Goal: Task Accomplishment & Management: Complete application form

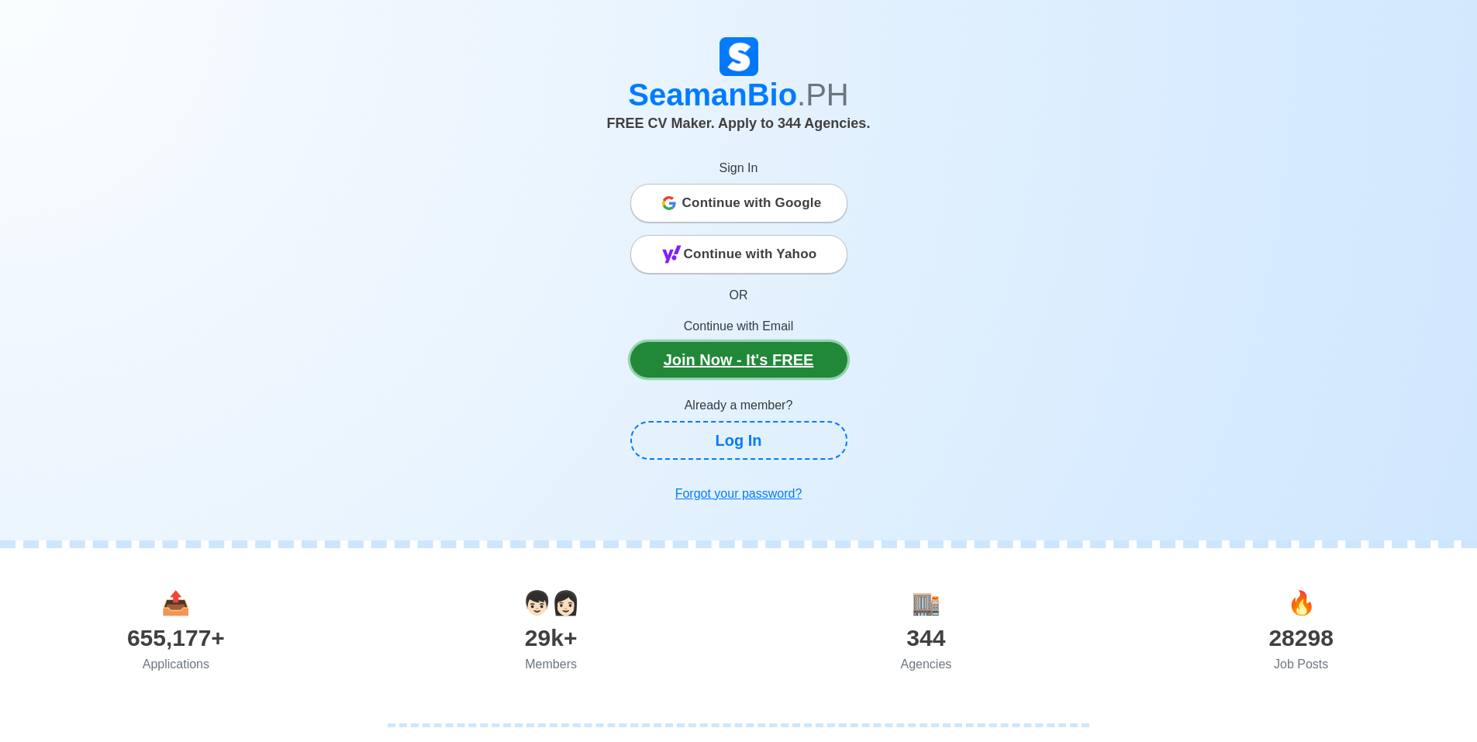
click at [747, 358] on link "Join Now - It's FREE" at bounding box center [738, 360] width 217 height 36
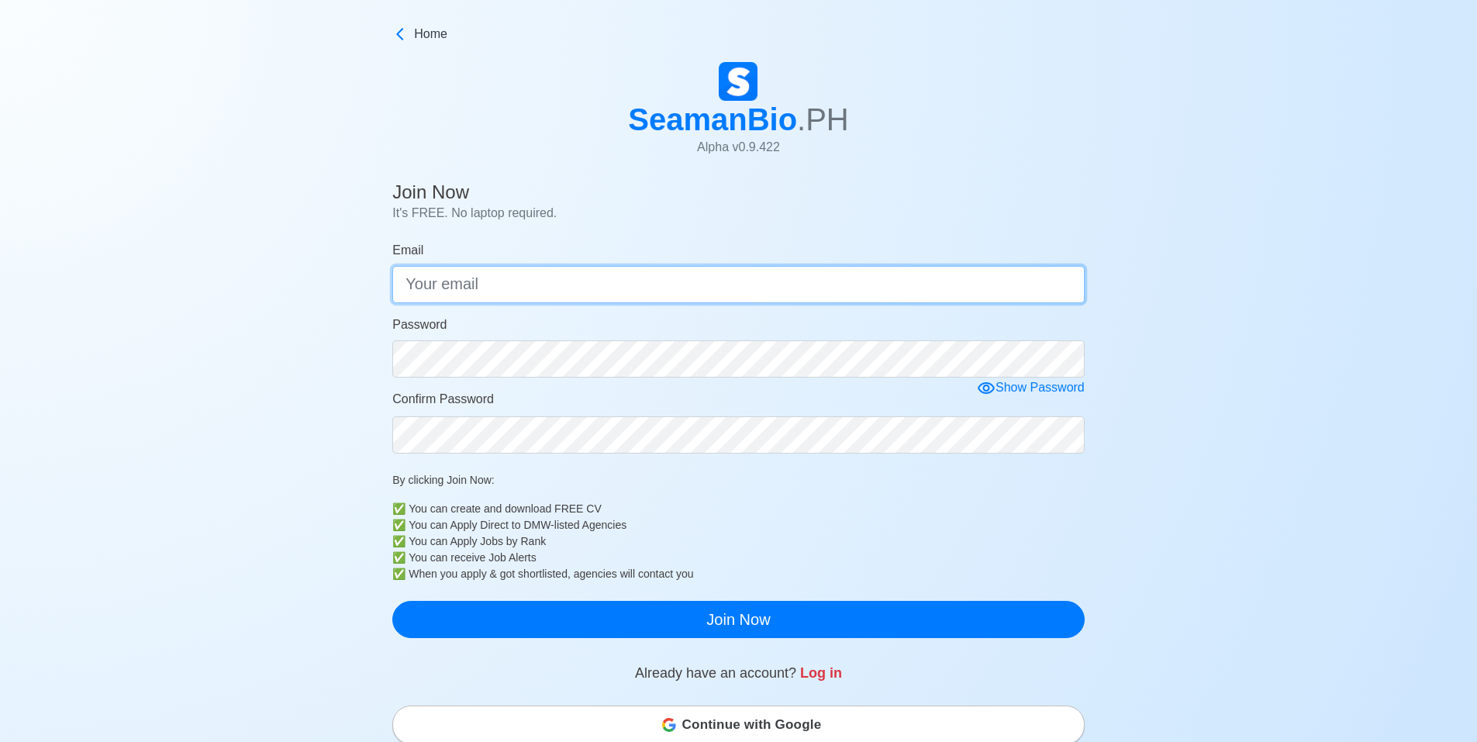
click at [607, 298] on input "Email" at bounding box center [738, 284] width 692 height 37
type input "[EMAIL_ADDRESS][DOMAIN_NAME]"
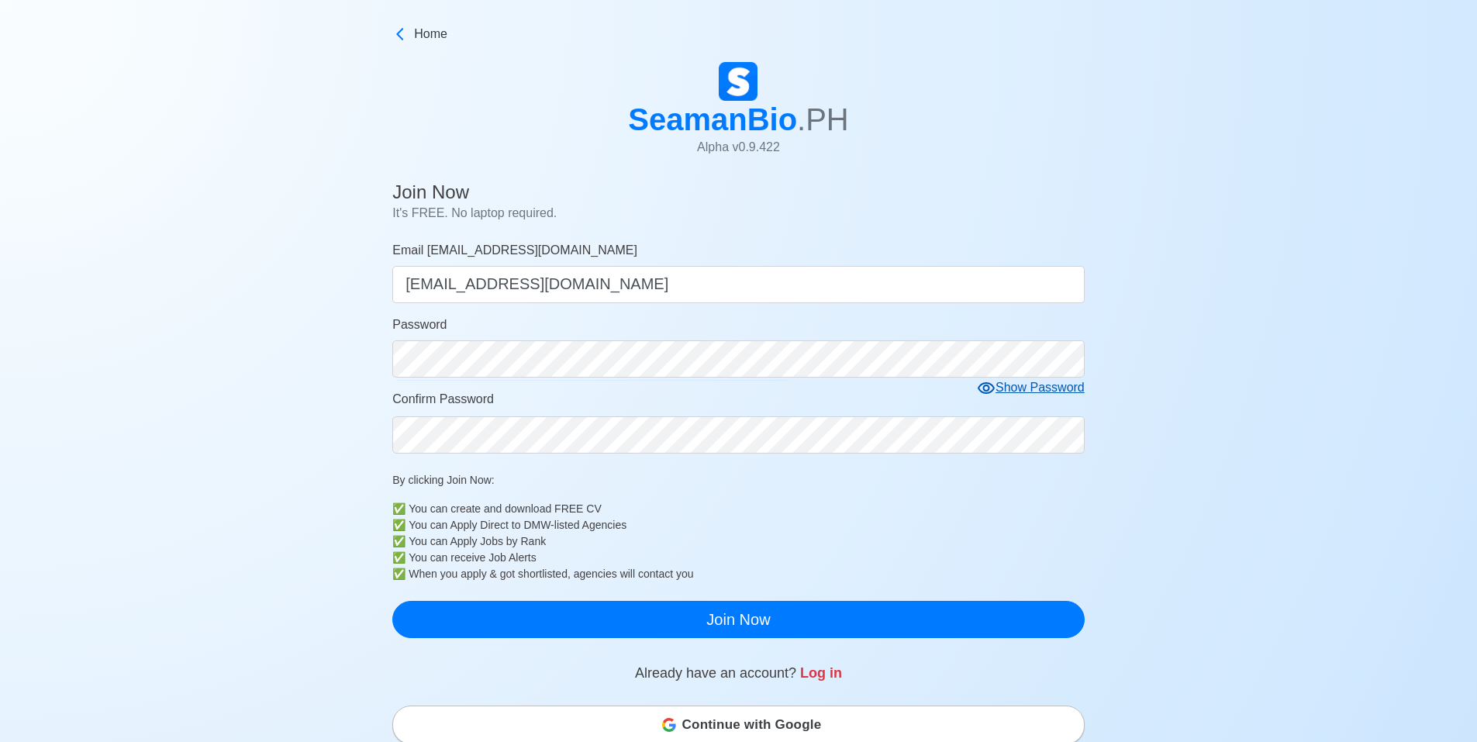
click at [982, 389] on icon at bounding box center [986, 388] width 19 height 19
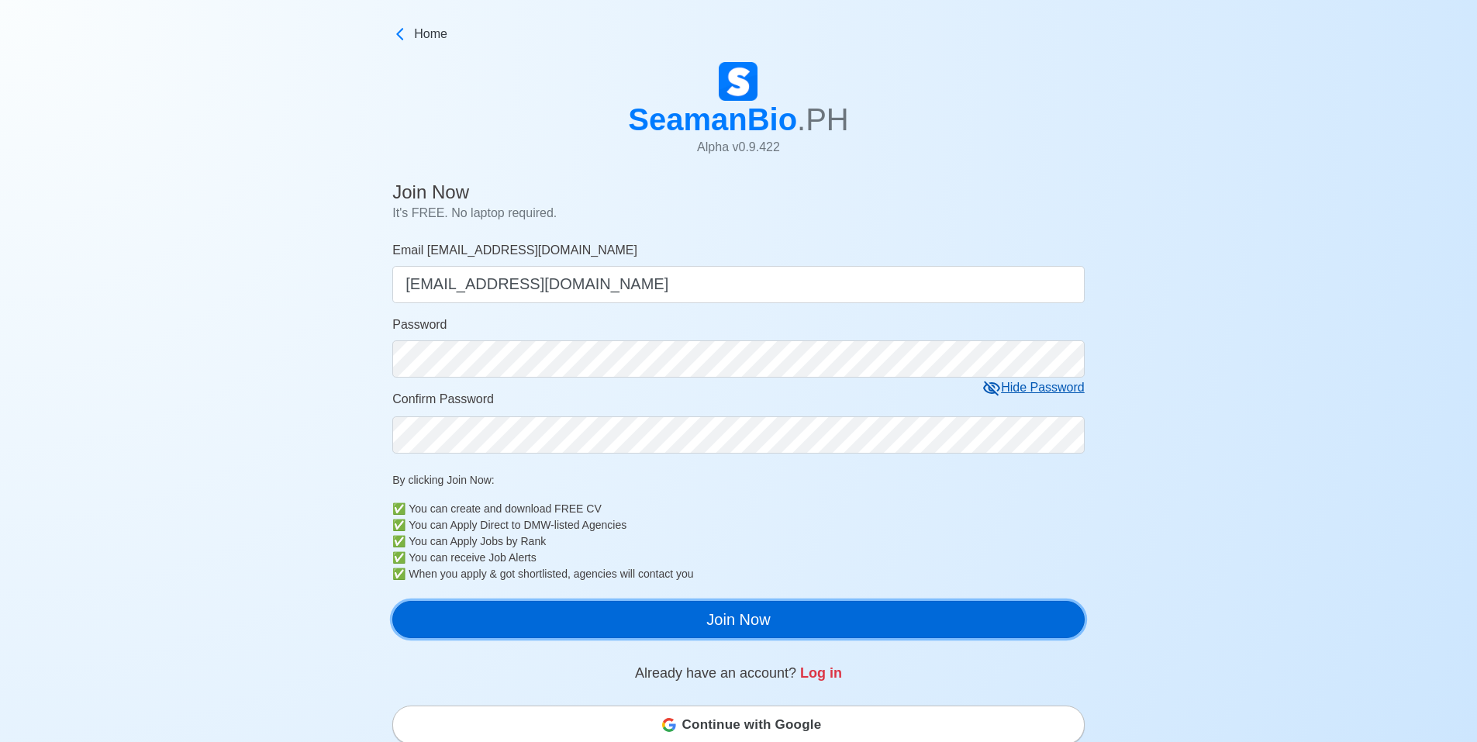
click at [734, 612] on button "Join Now" at bounding box center [738, 619] width 692 height 37
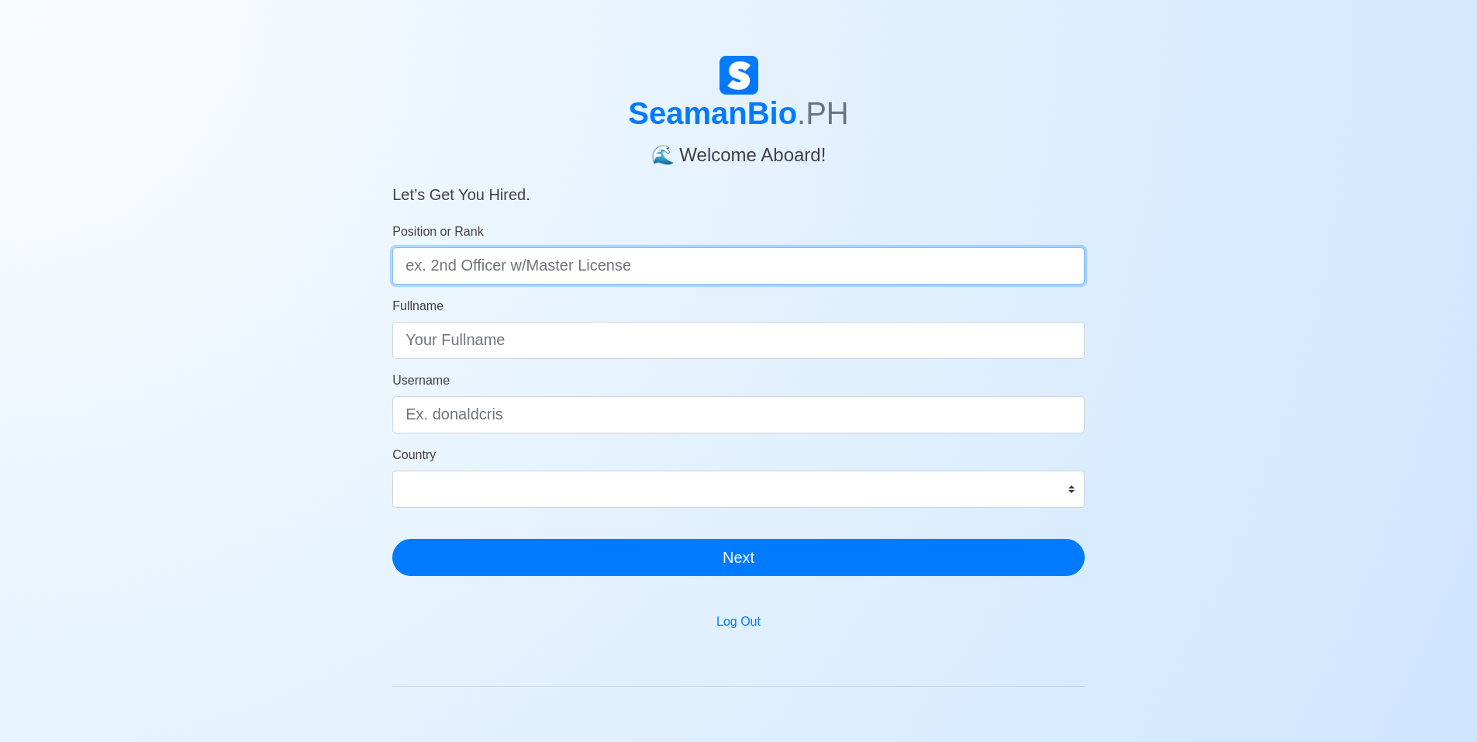
click at [443, 254] on input "Position or Rank" at bounding box center [738, 265] width 692 height 37
type input "cadet"
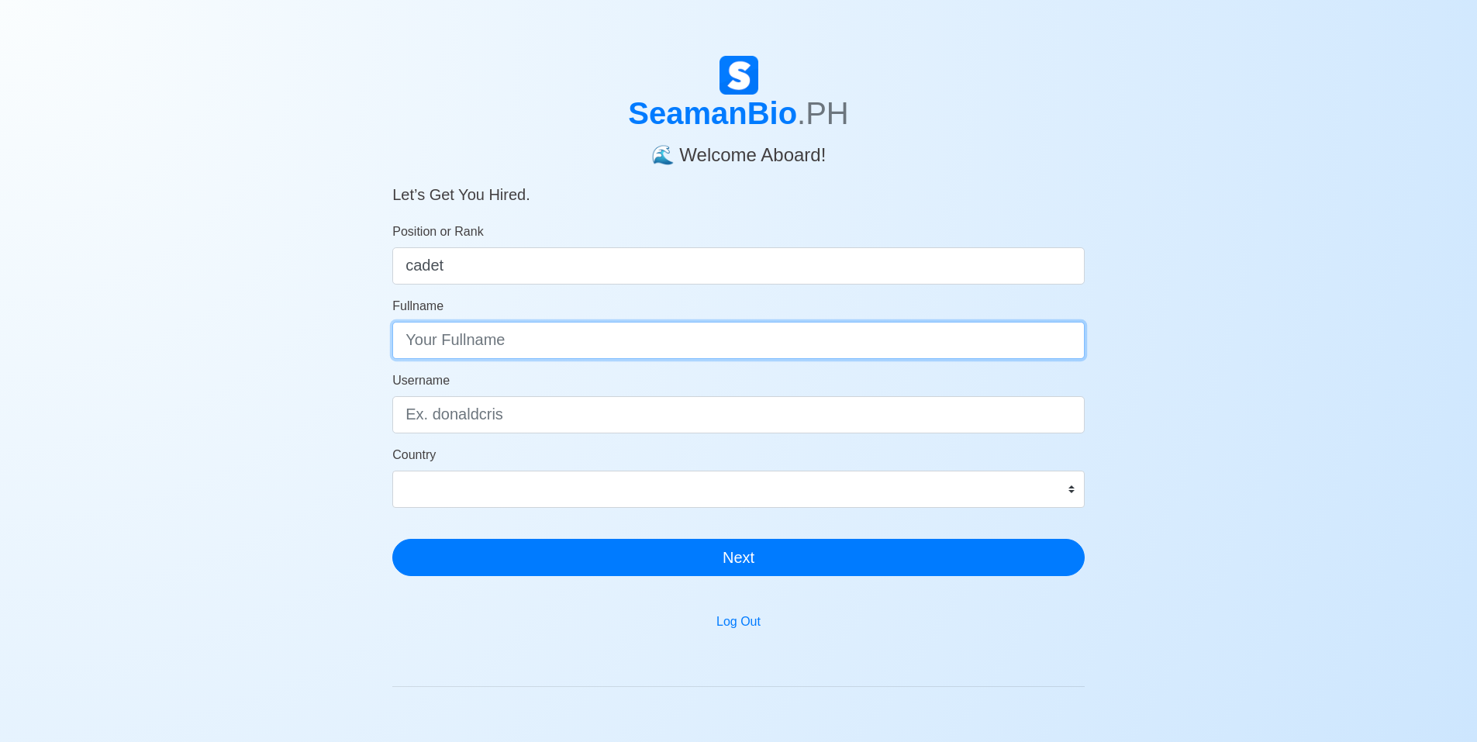
click at [422, 352] on input "Fullname" at bounding box center [738, 340] width 692 height 37
click at [437, 340] on input "neil john m babista" at bounding box center [738, 340] width 692 height 37
click at [480, 338] on input "neil John m babista" at bounding box center [738, 340] width 692 height 37
click at [499, 346] on input "neil John M babista" at bounding box center [738, 340] width 692 height 37
click at [408, 346] on input "neil John M Babista" at bounding box center [738, 340] width 692 height 37
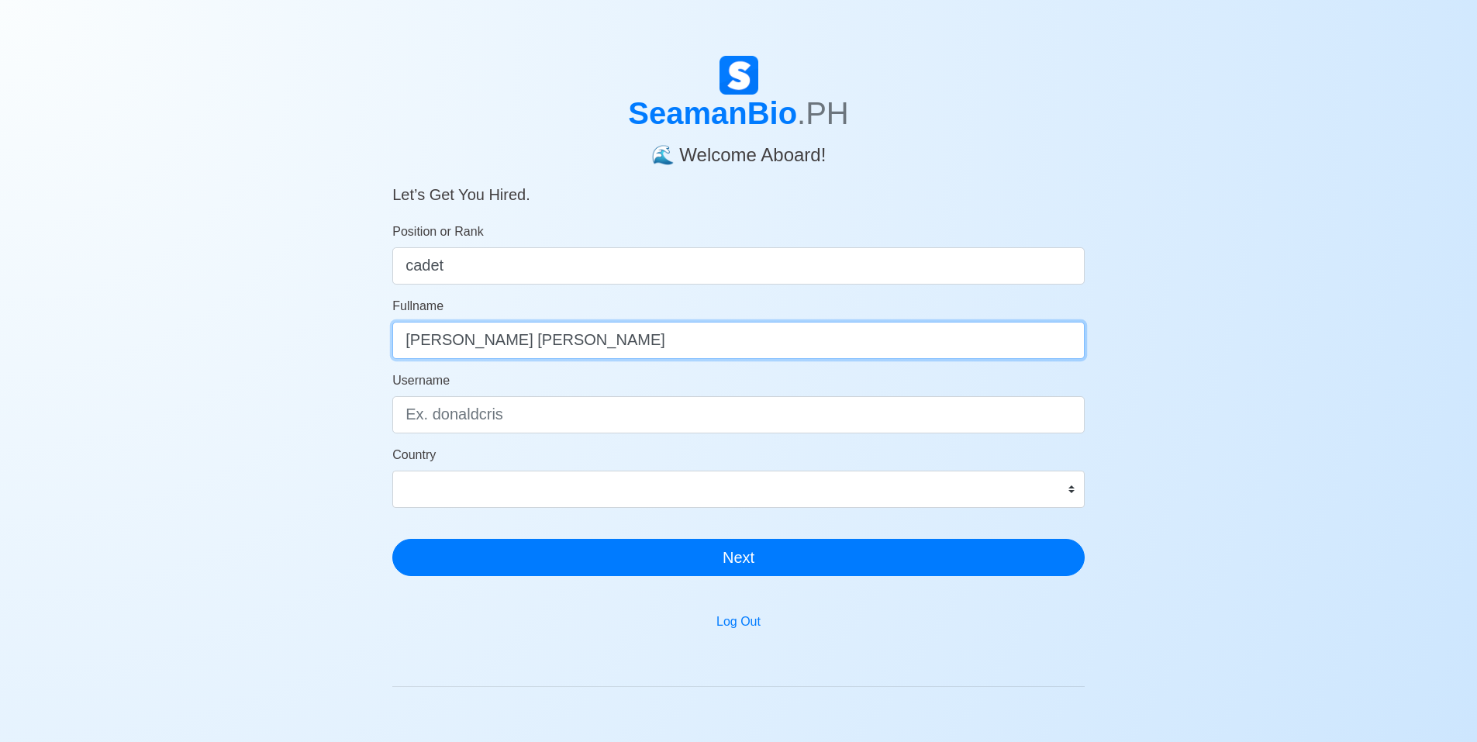
click at [413, 339] on input "neil John M Babista" at bounding box center [738, 340] width 692 height 37
type input "Neil John M Babista"
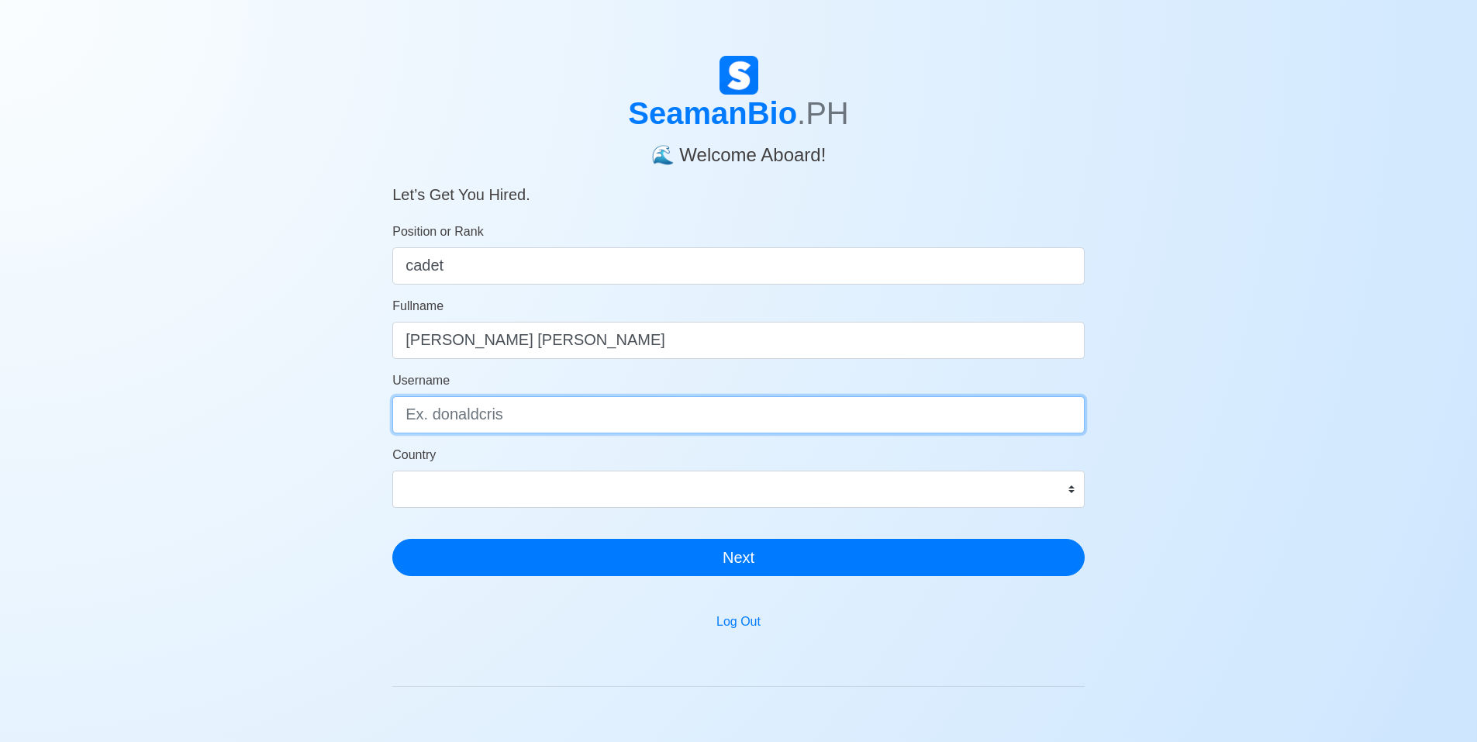
click at [499, 420] on input "Username" at bounding box center [738, 414] width 692 height 37
type input "Boi II"
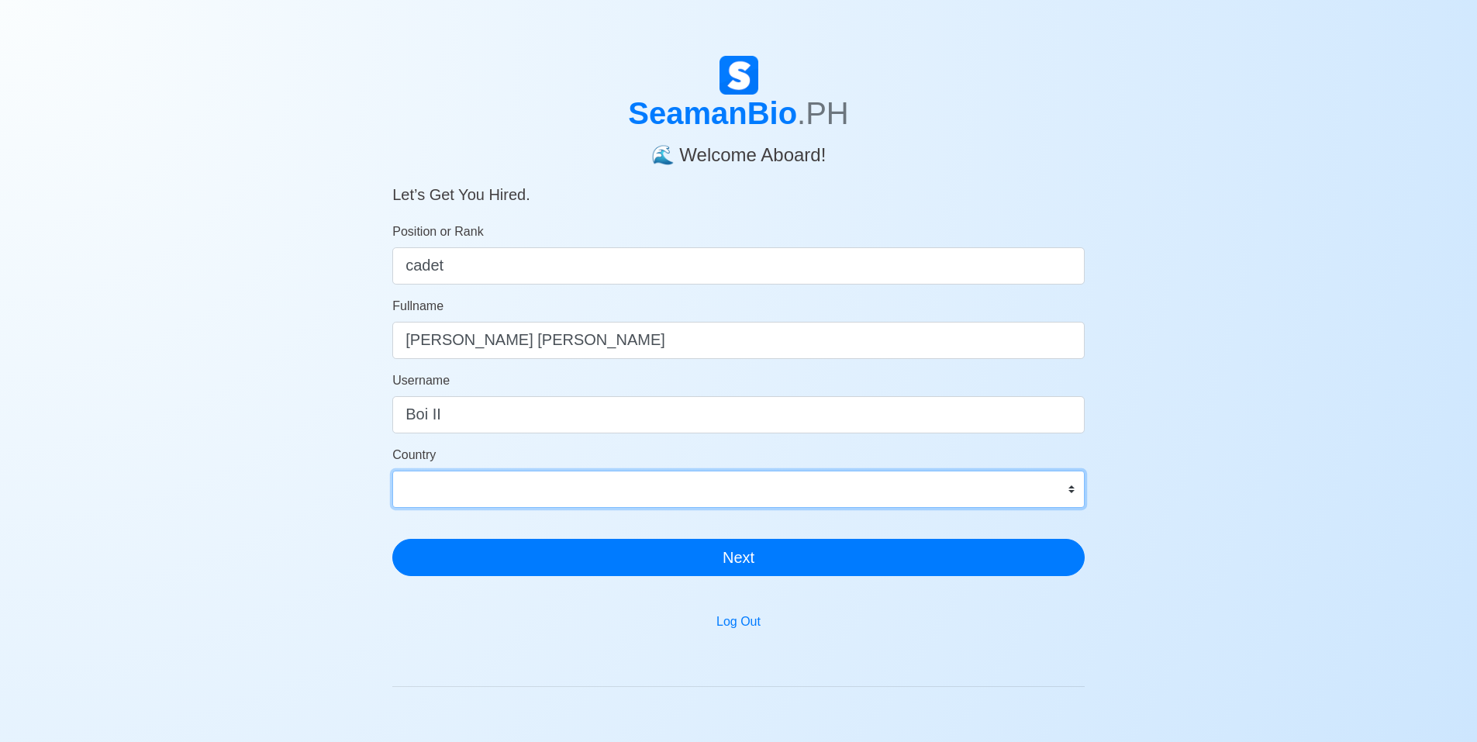
drag, startPoint x: 520, startPoint y: 500, endPoint x: 540, endPoint y: 507, distance: 21.3
click at [520, 500] on select "Afghanistan Åland Islands Albania Algeria American Samoa Andorra Angola Anguill…" at bounding box center [738, 489] width 692 height 37
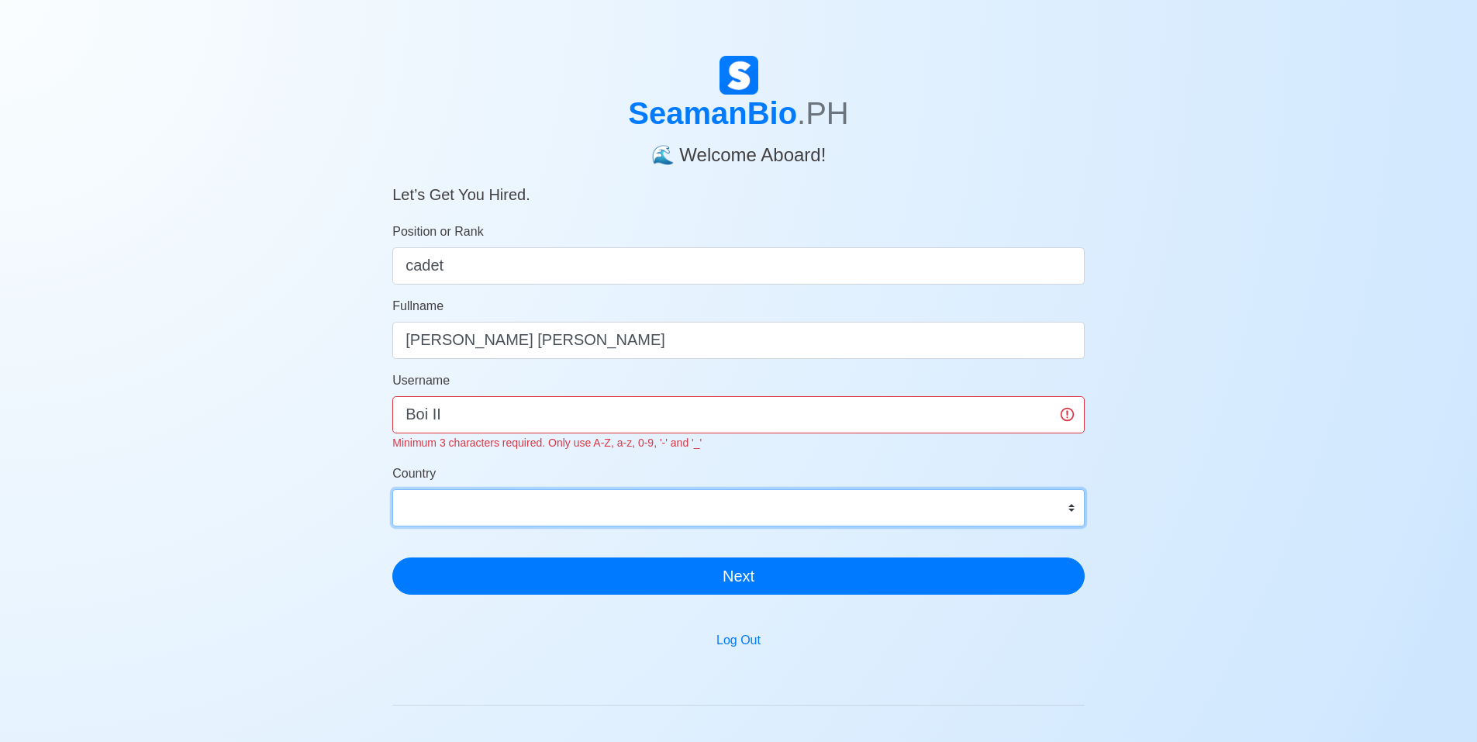
select select "PH"
click at [392, 489] on select "Afghanistan Åland Islands Albania Algeria American Samoa Andorra Angola Anguill…" at bounding box center [738, 507] width 692 height 37
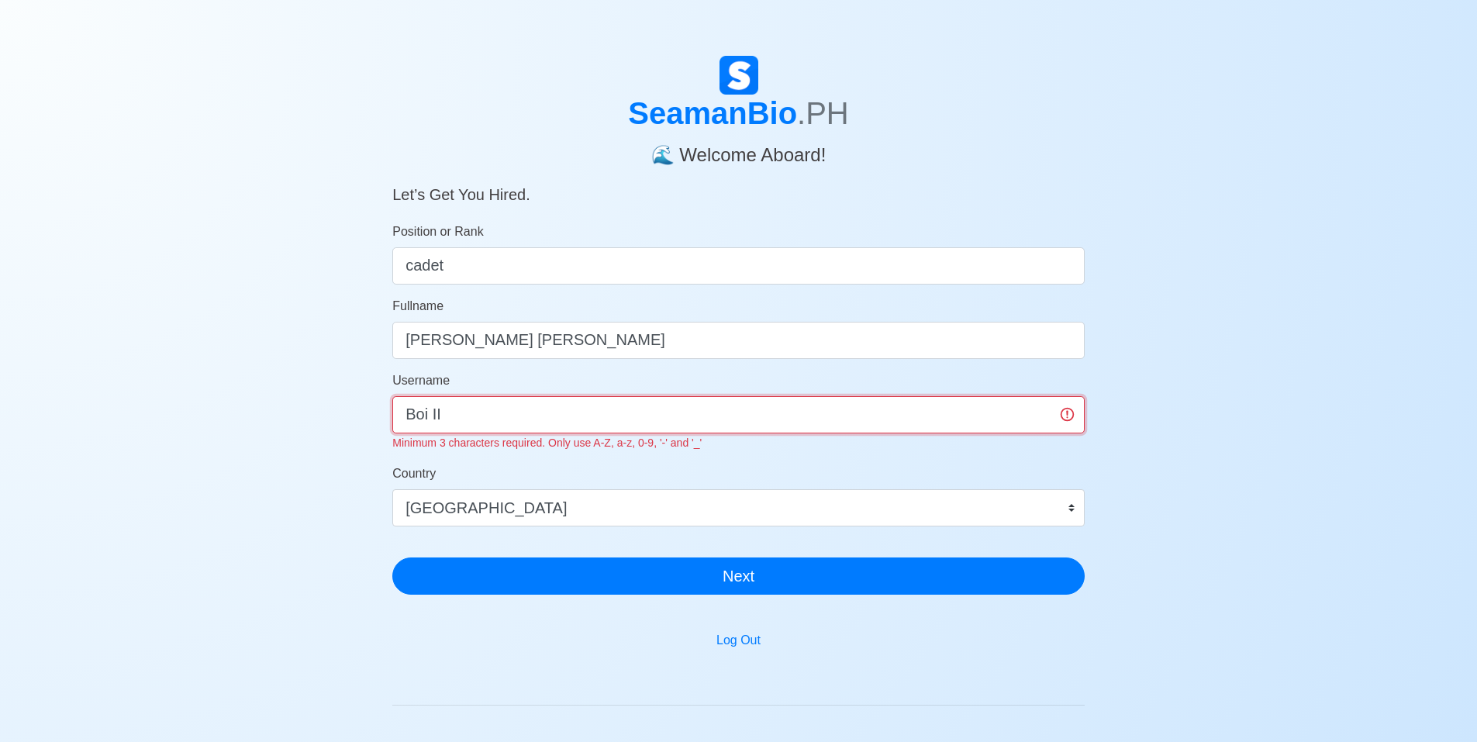
click at [428, 416] on input "Boi II" at bounding box center [738, 414] width 692 height 37
click at [433, 412] on input "Boi II" at bounding box center [738, 414] width 692 height 37
click at [453, 412] on input "BoiII" at bounding box center [738, 414] width 692 height 37
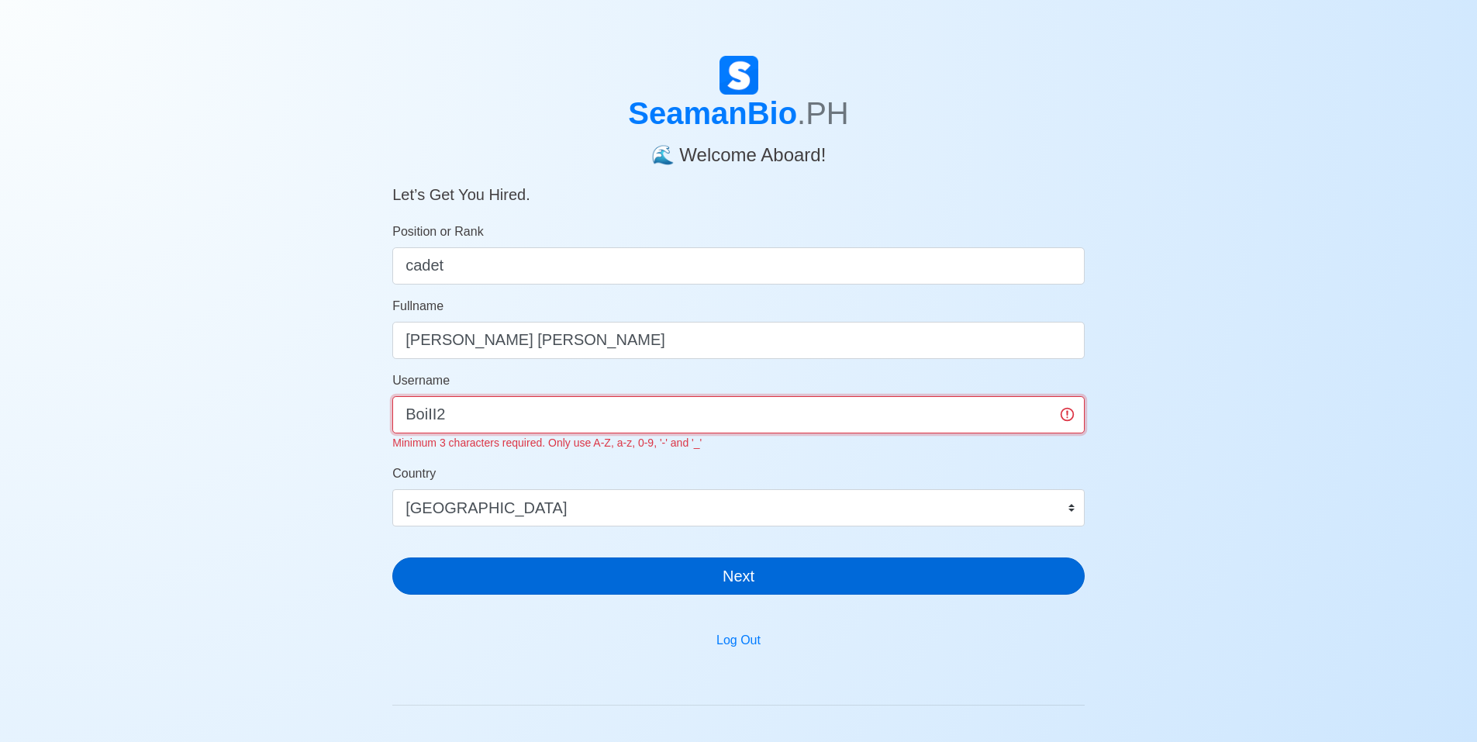
type input "BoiII2"
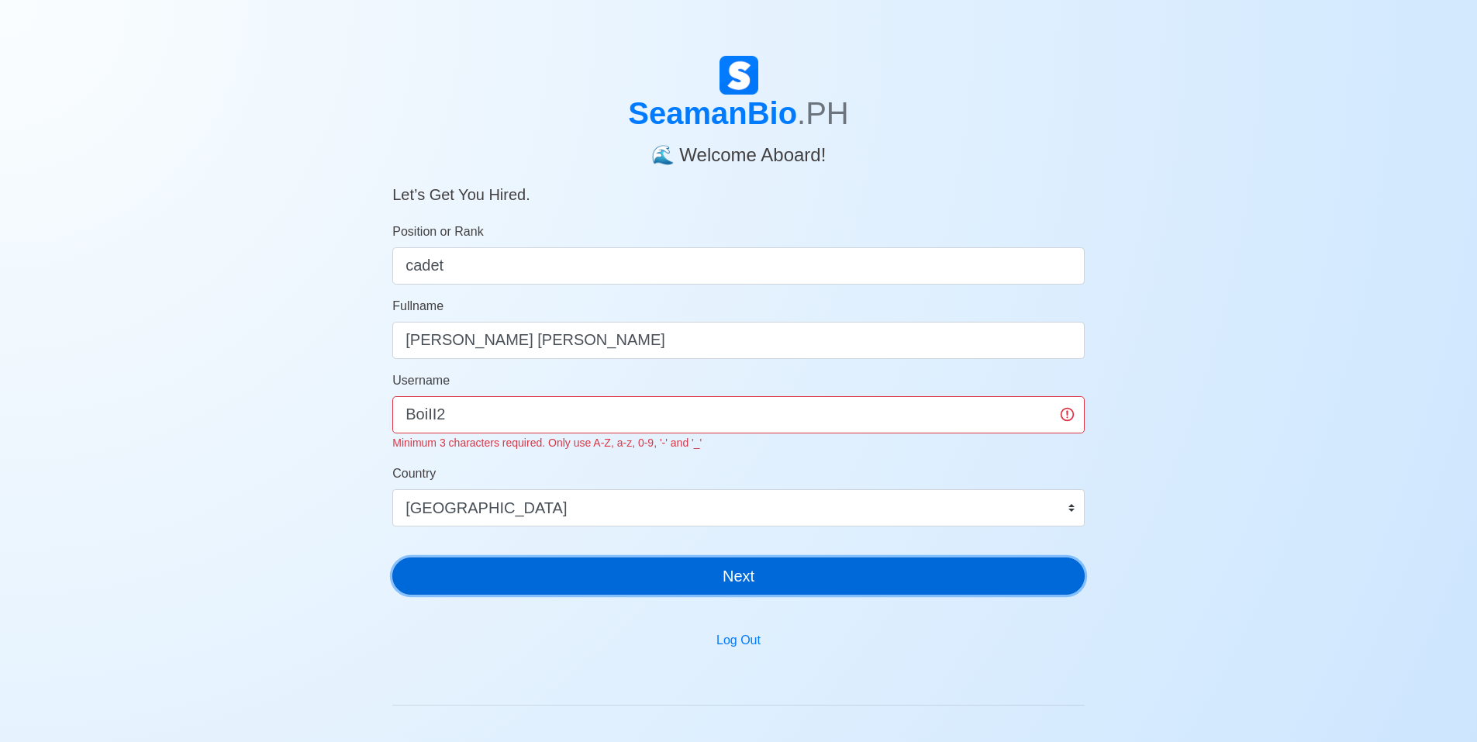
click at [499, 583] on div "SeamanBio .PH 🌊 Welcome Aboard! Let’s Get You Hired. Position or Rank cadet Ful…" at bounding box center [738, 331] width 692 height 551
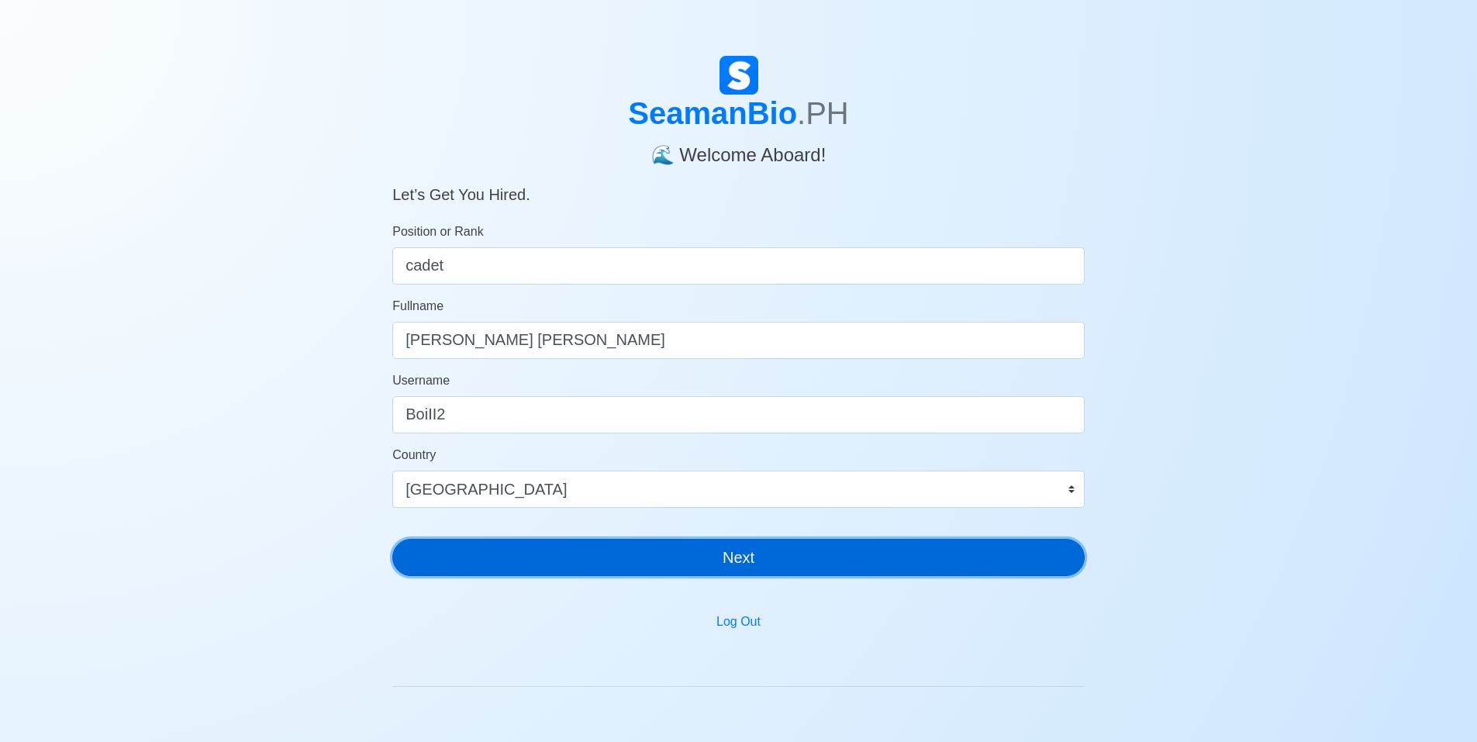
click at [502, 564] on button "Next" at bounding box center [738, 557] width 692 height 37
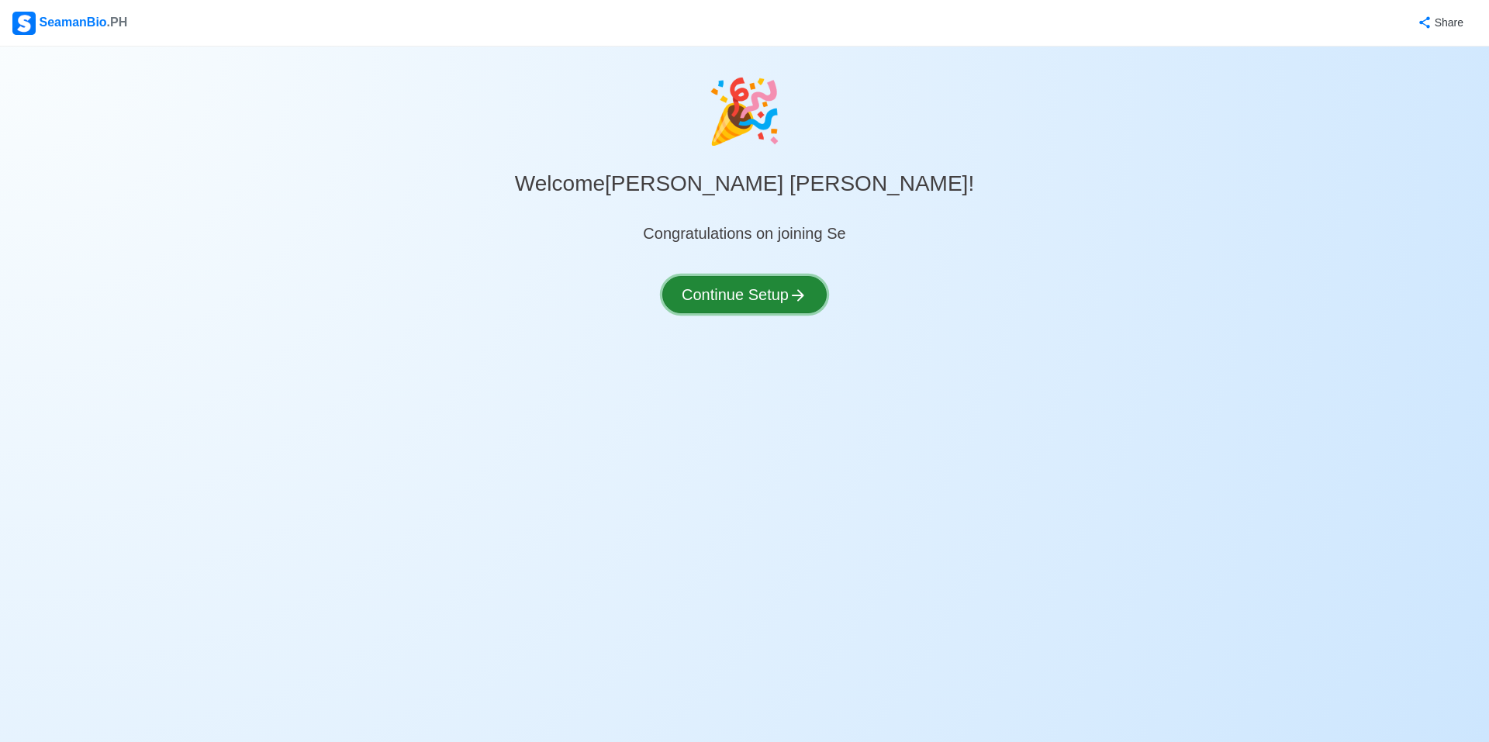
click at [748, 293] on button "Continue Setup" at bounding box center [744, 294] width 164 height 37
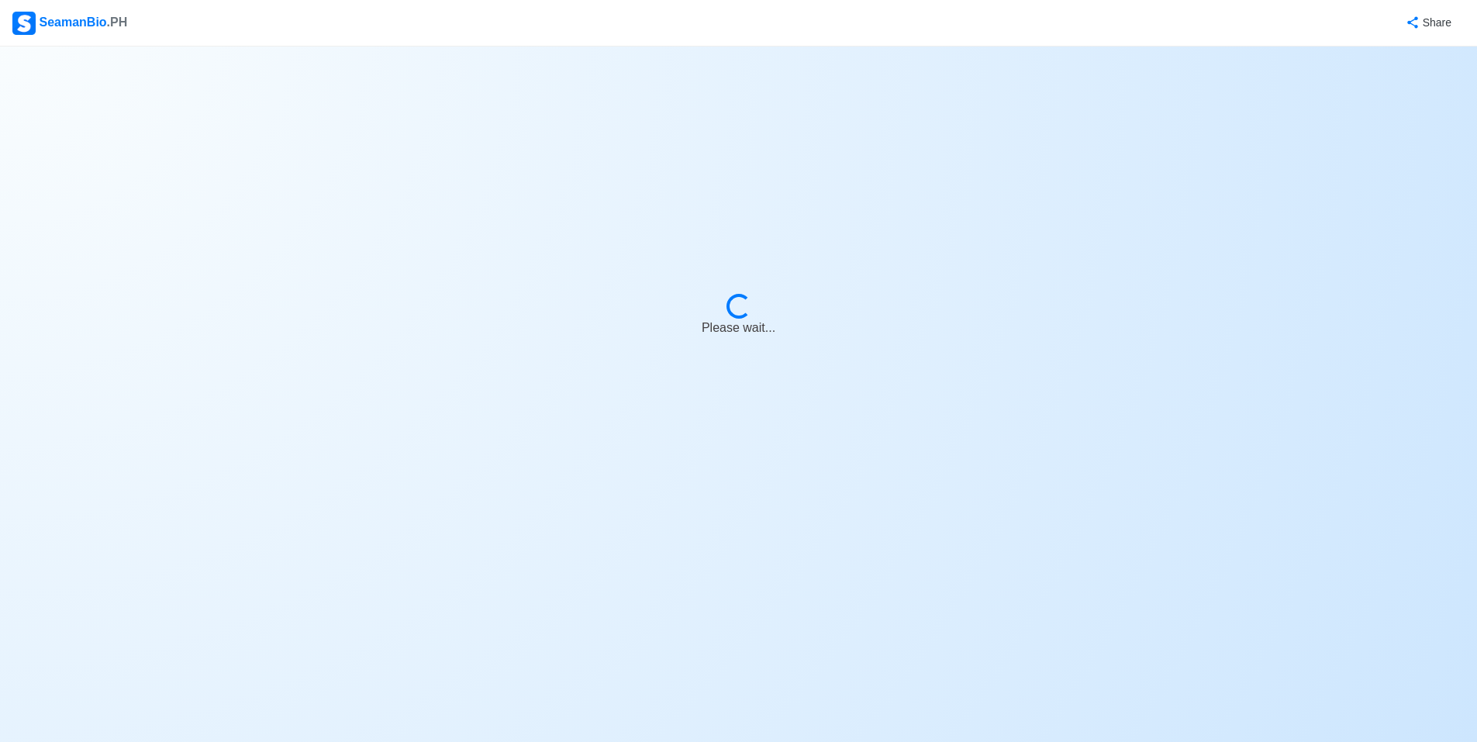
select select "Visible for Hiring"
select select "PH"
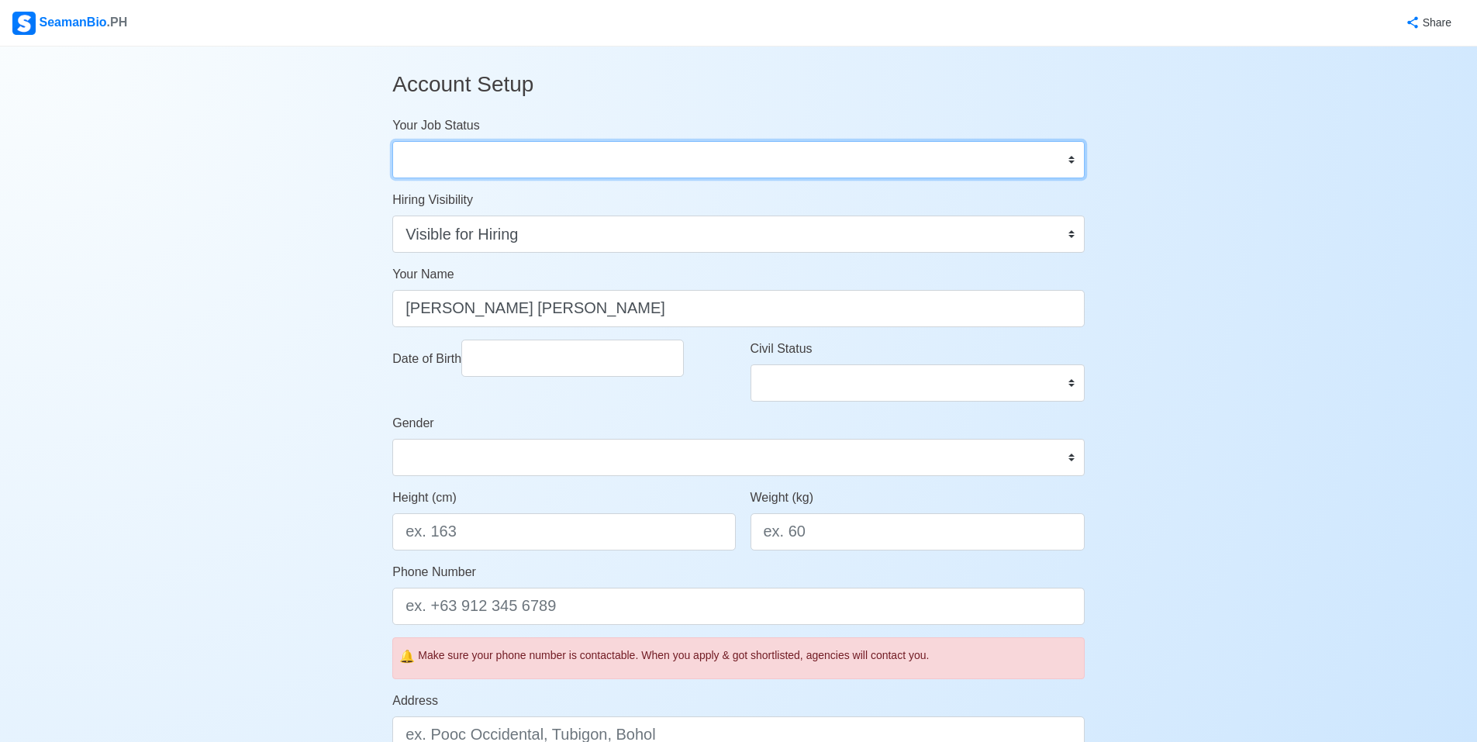
click at [646, 161] on select "Onboard Actively Looking for Job Not Looking for Job" at bounding box center [738, 159] width 692 height 37
select select "Actively Looking for Job"
click at [392, 141] on select "Onboard Actively Looking for Job Not Looking for Job" at bounding box center [738, 159] width 692 height 37
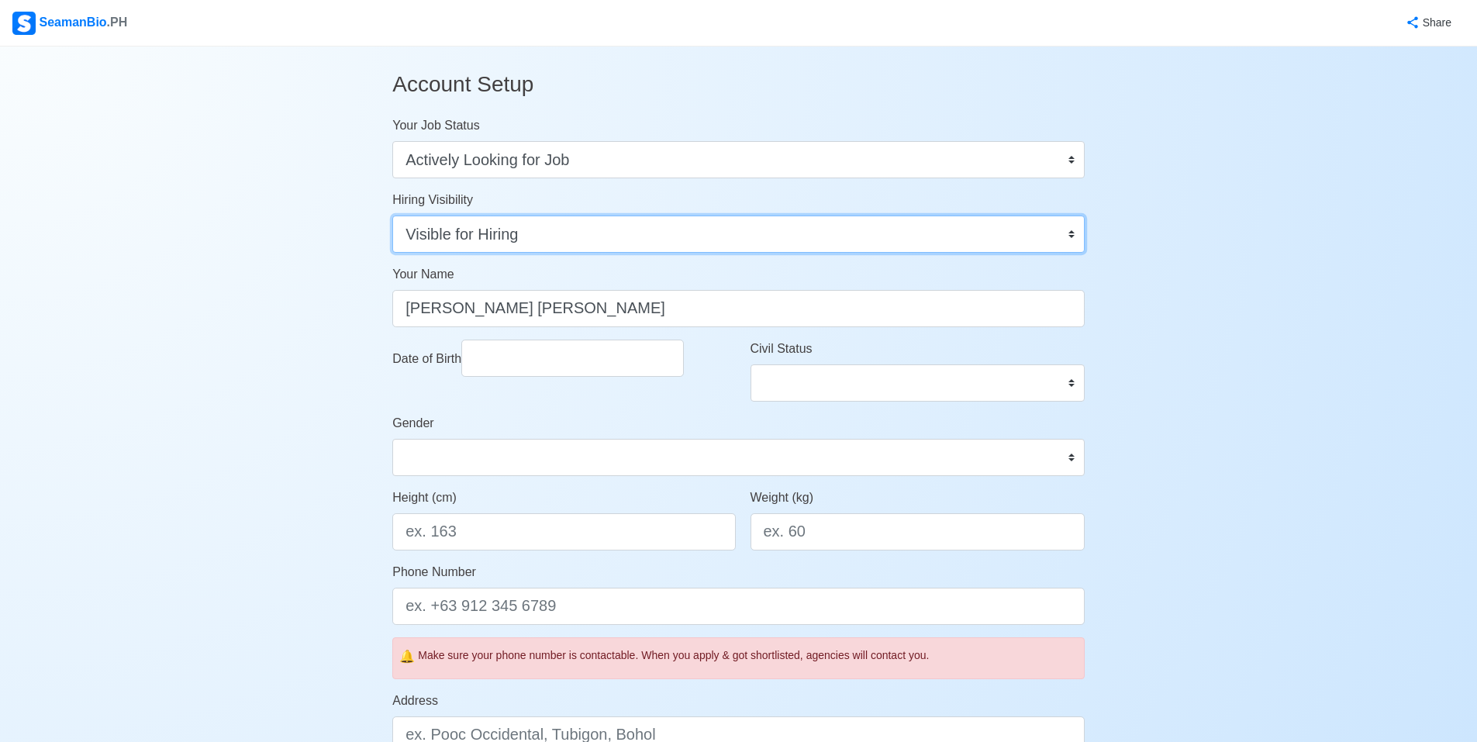
click at [609, 240] on select "Visible for Hiring Not Visible for Hiring" at bounding box center [738, 234] width 692 height 37
click at [392, 216] on select "Visible for Hiring Not Visible for Hiring" at bounding box center [738, 234] width 692 height 37
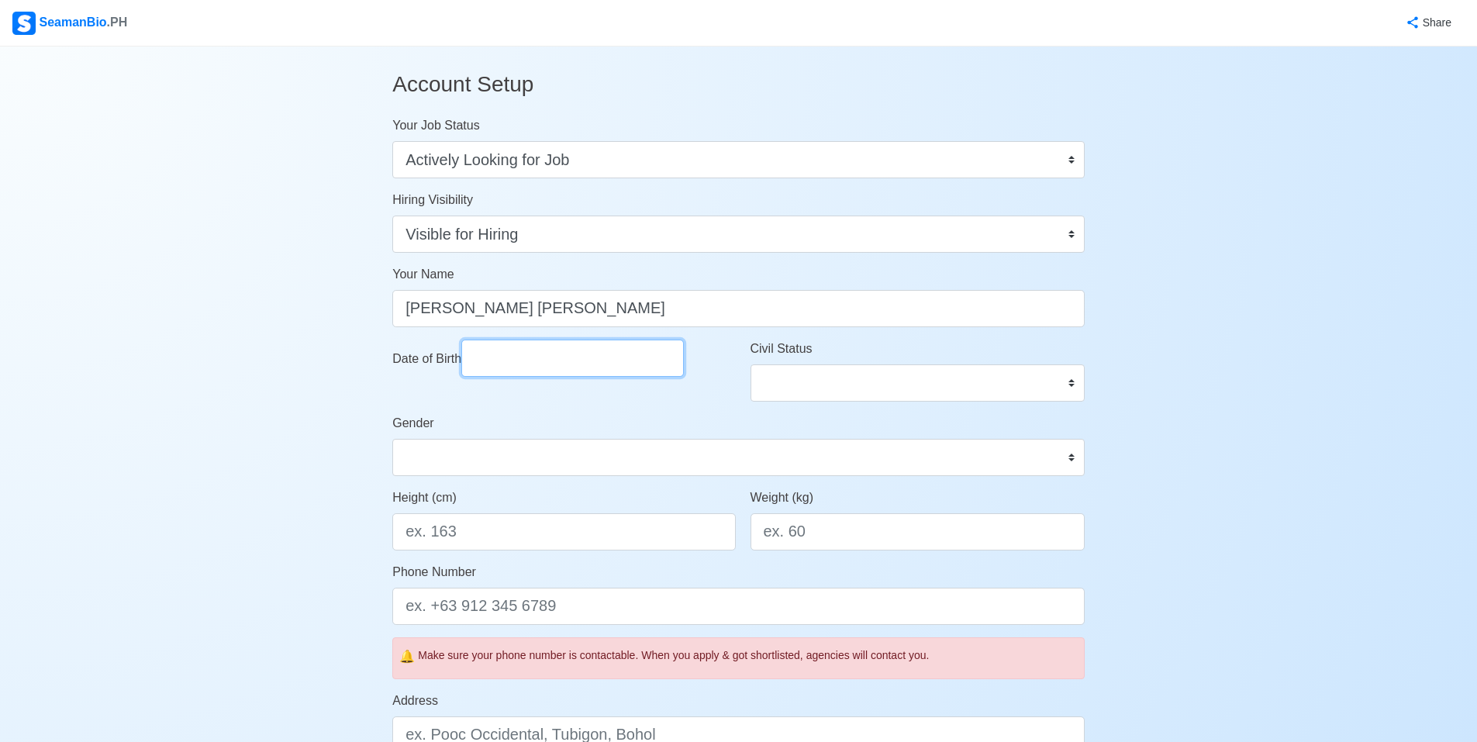
click at [573, 368] on input "Date of Birth" at bounding box center [572, 358] width 223 height 37
select select "****"
select select "*******"
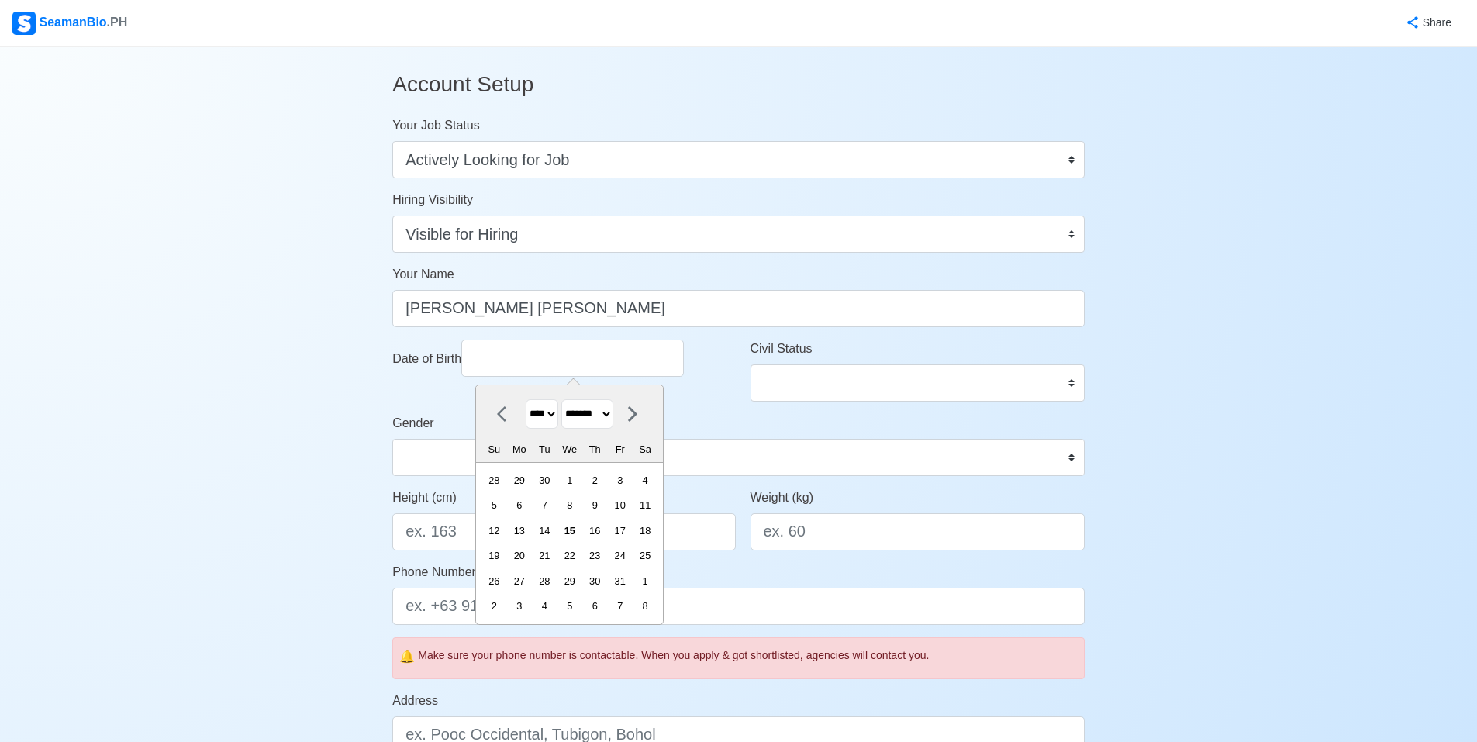
click at [533, 416] on select "**** **** **** **** **** **** **** **** **** **** **** **** **** **** **** ****…" at bounding box center [542, 414] width 33 height 30
select select "****"
click at [526, 399] on select "**** **** **** **** **** **** **** **** **** **** **** **** **** **** **** ****…" at bounding box center [542, 414] width 33 height 30
click at [587, 417] on select "******* ******** ***** ***** *** **** **** ****** ********* ******* ******** **…" at bounding box center [587, 414] width 52 height 30
select select "*******"
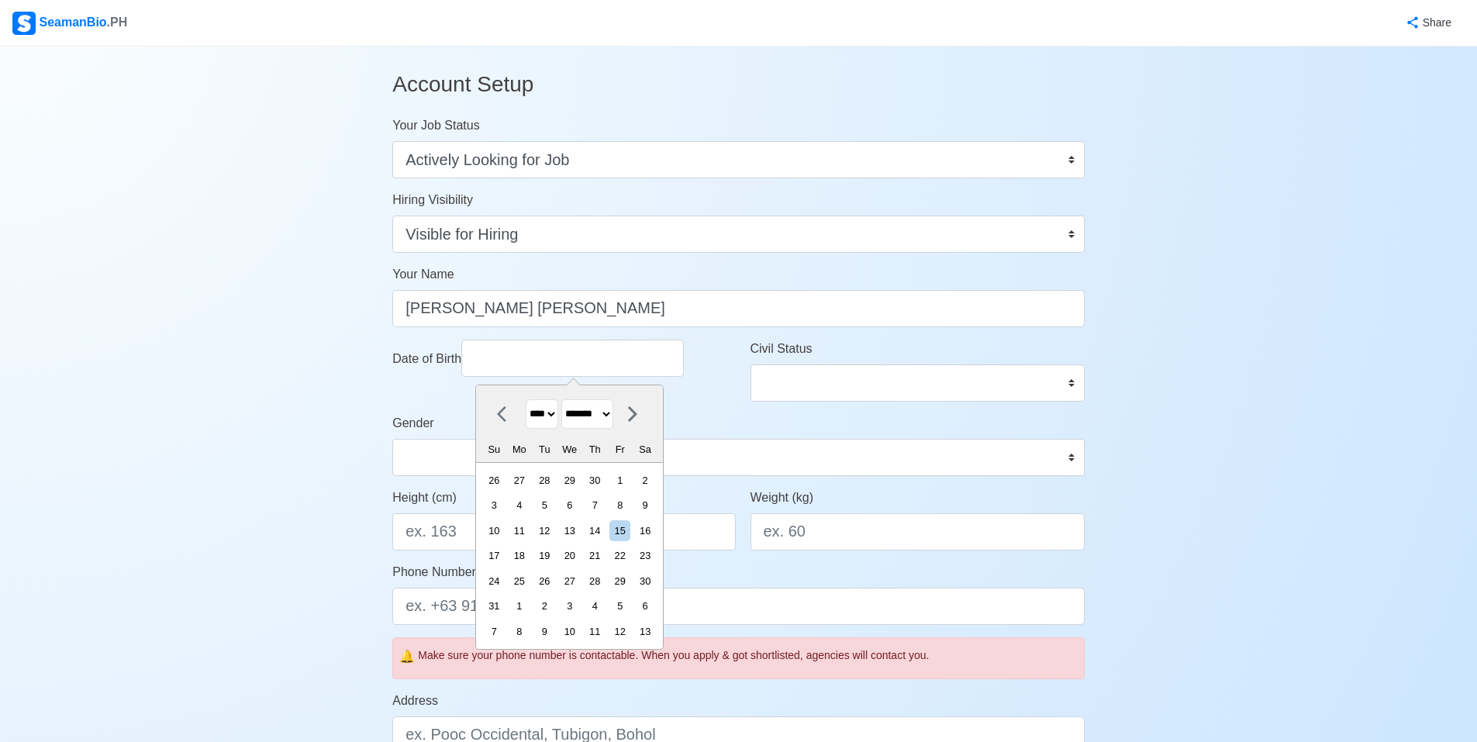
click at [568, 399] on select "******* ******** ***** ***** *** **** **** ****** ********* ******* ******** **…" at bounding box center [587, 414] width 52 height 30
click at [580, 501] on div "7" at bounding box center [569, 505] width 21 height 21
type input "01/07/2004"
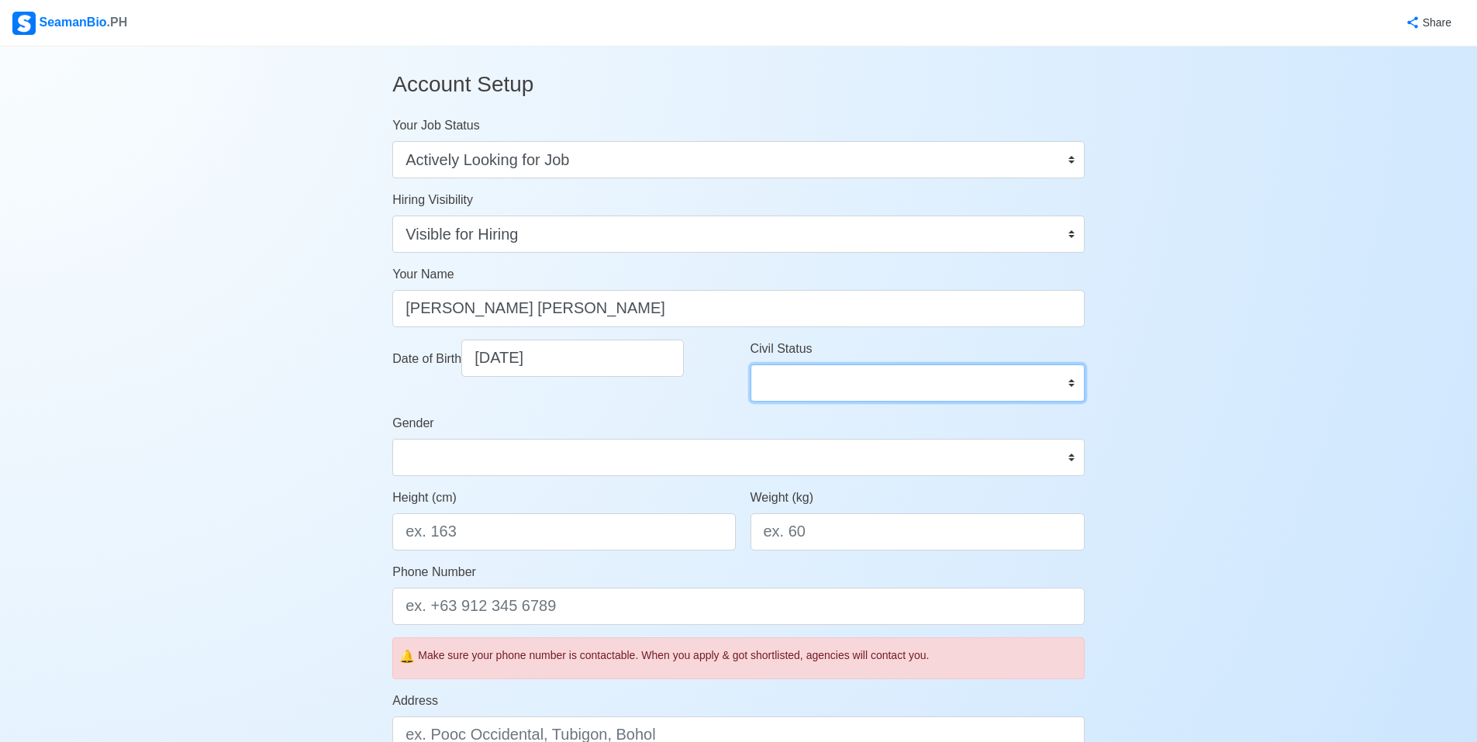
drag, startPoint x: 806, startPoint y: 381, endPoint x: 799, endPoint y: 385, distance: 8.0
click at [806, 381] on select "Single Married Widowed Separated" at bounding box center [918, 382] width 334 height 37
select select "Single"
click at [751, 364] on select "Single Married Widowed Separated" at bounding box center [918, 382] width 334 height 37
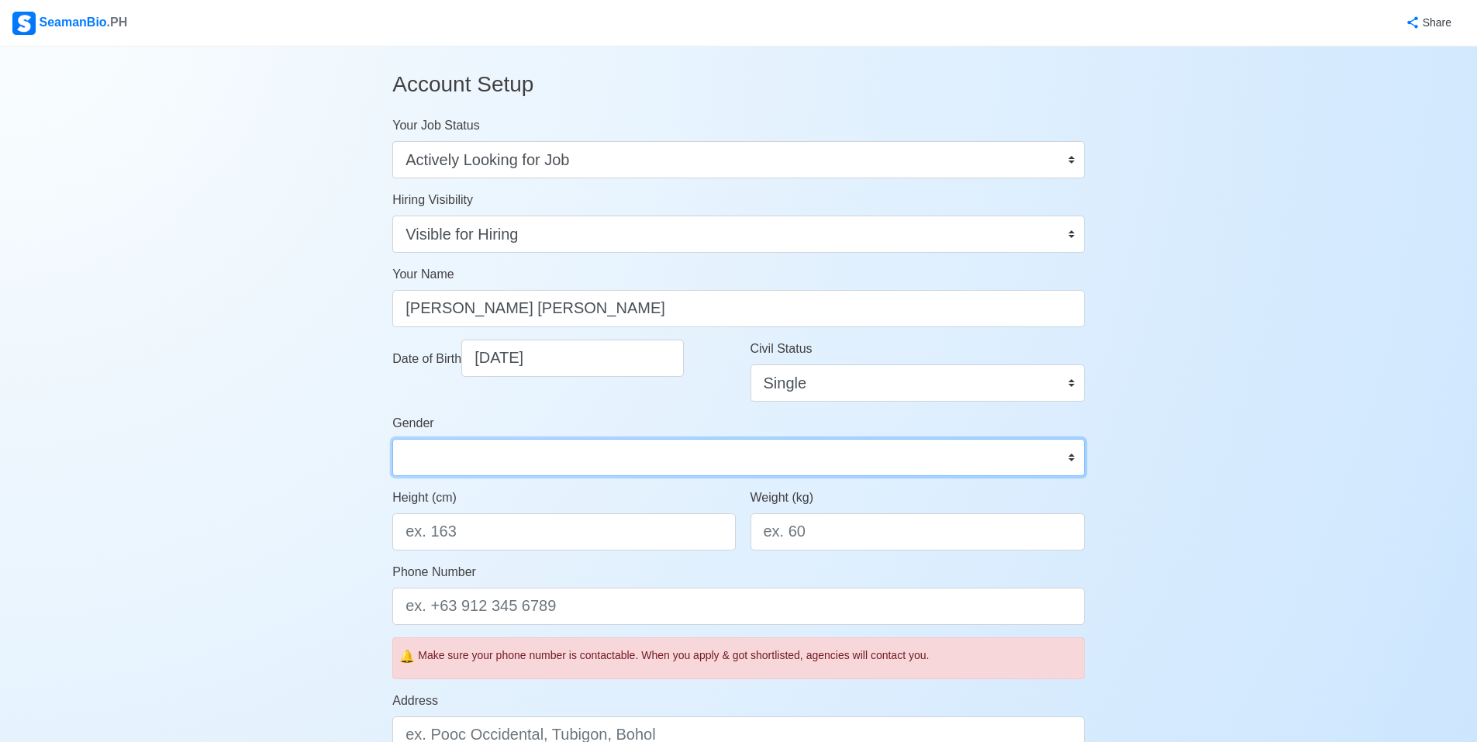
click at [619, 462] on select "Male Female" at bounding box center [738, 457] width 692 height 37
select select "Male"
click at [392, 439] on select "Male Female" at bounding box center [738, 457] width 692 height 37
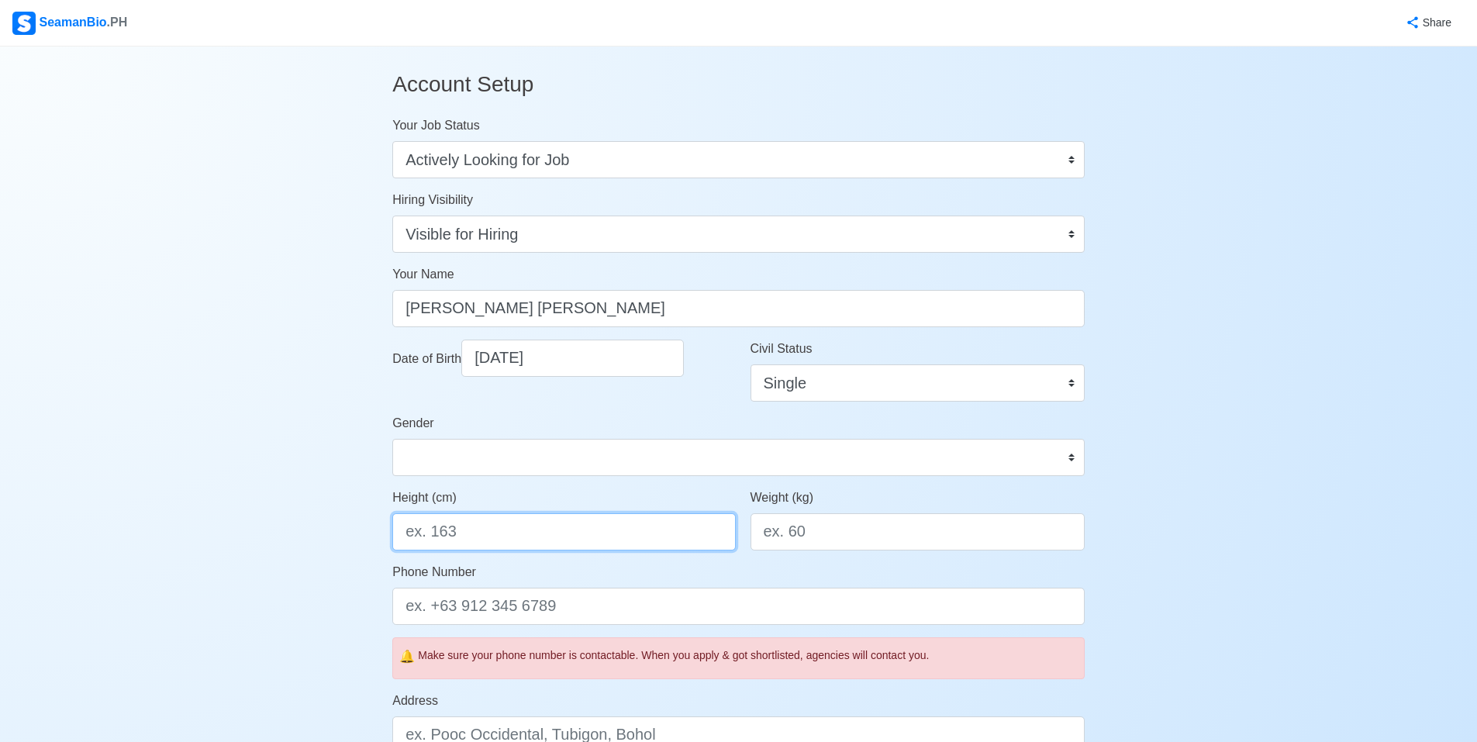
click at [585, 530] on input "Height (cm)" at bounding box center [563, 531] width 343 height 37
type input "162"
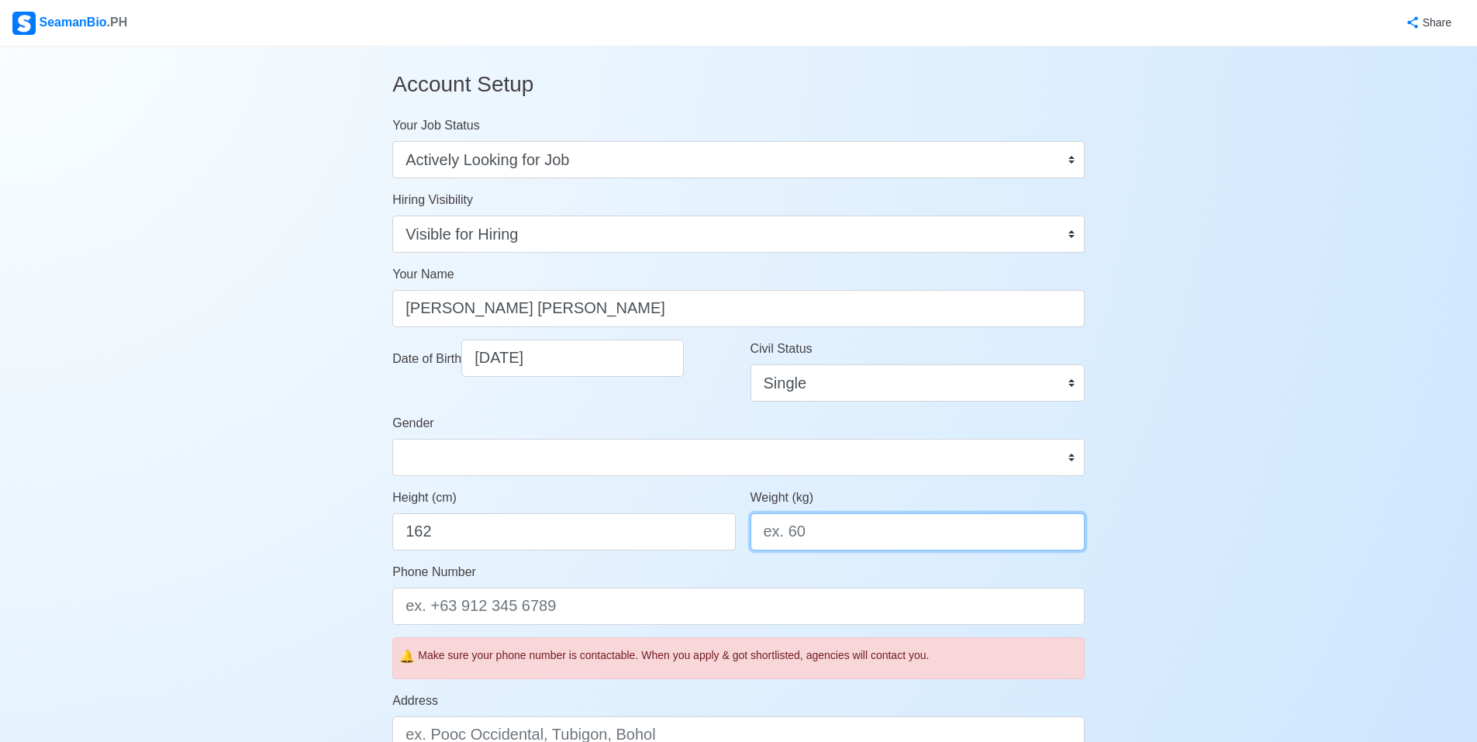
click at [775, 534] on input "Weight (kg)" at bounding box center [918, 531] width 334 height 37
type input "60"
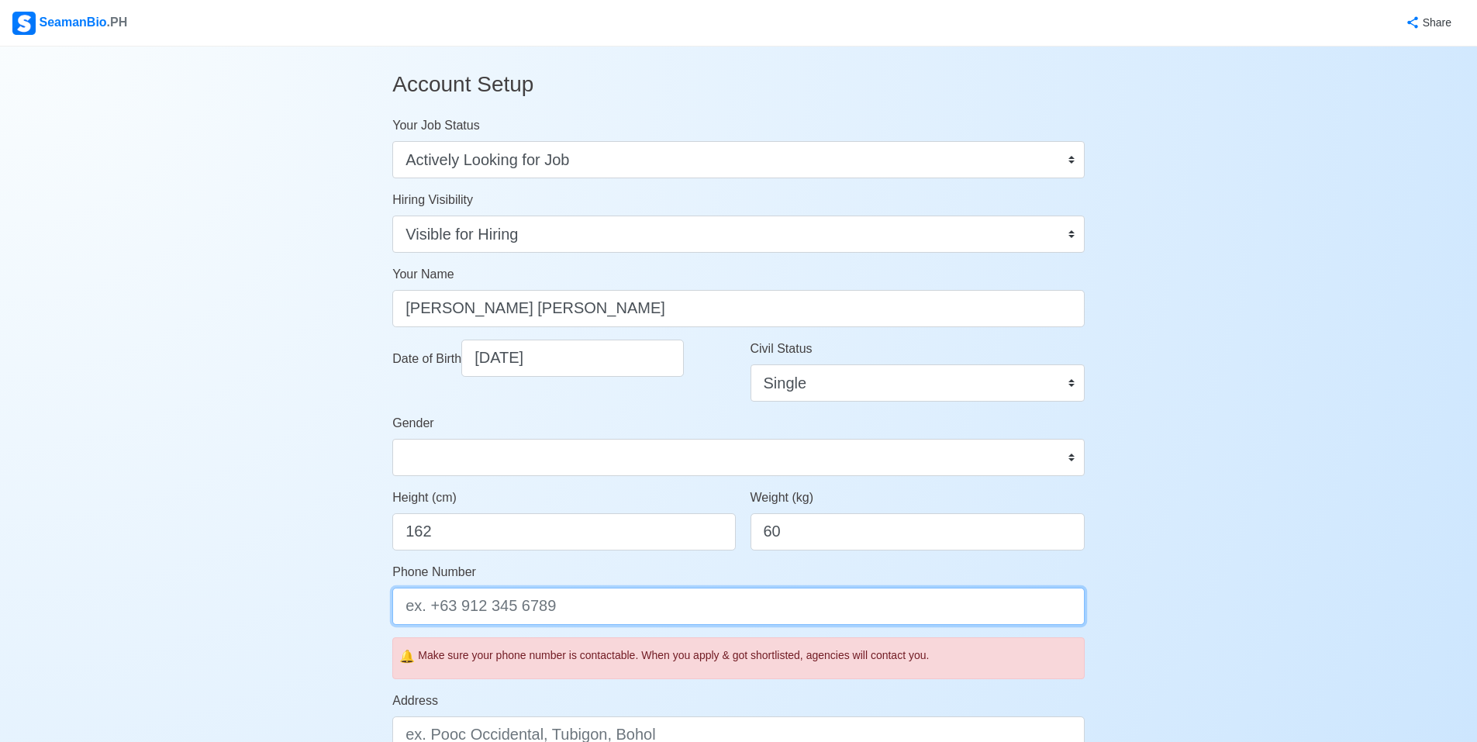
click at [679, 608] on input "Phone Number" at bounding box center [738, 606] width 692 height 37
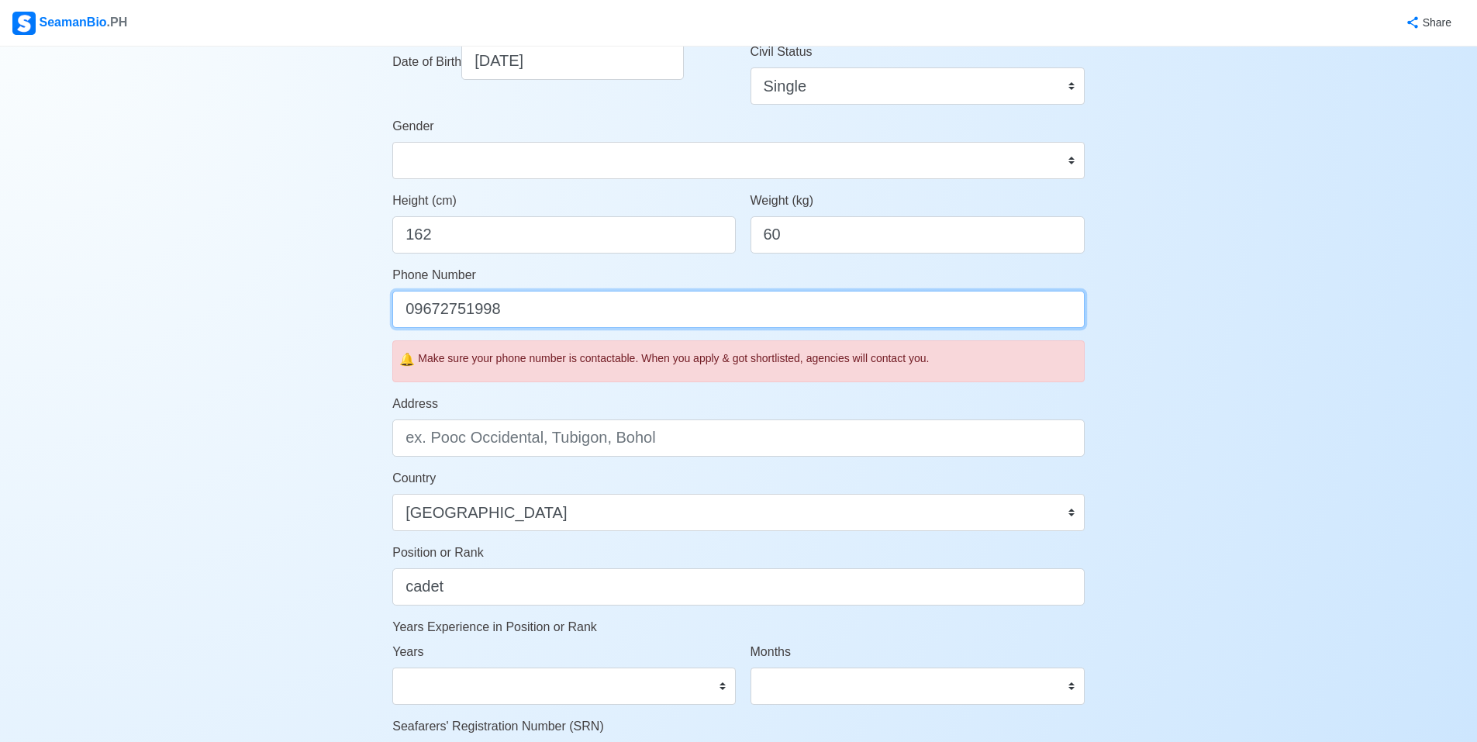
scroll to position [310, 0]
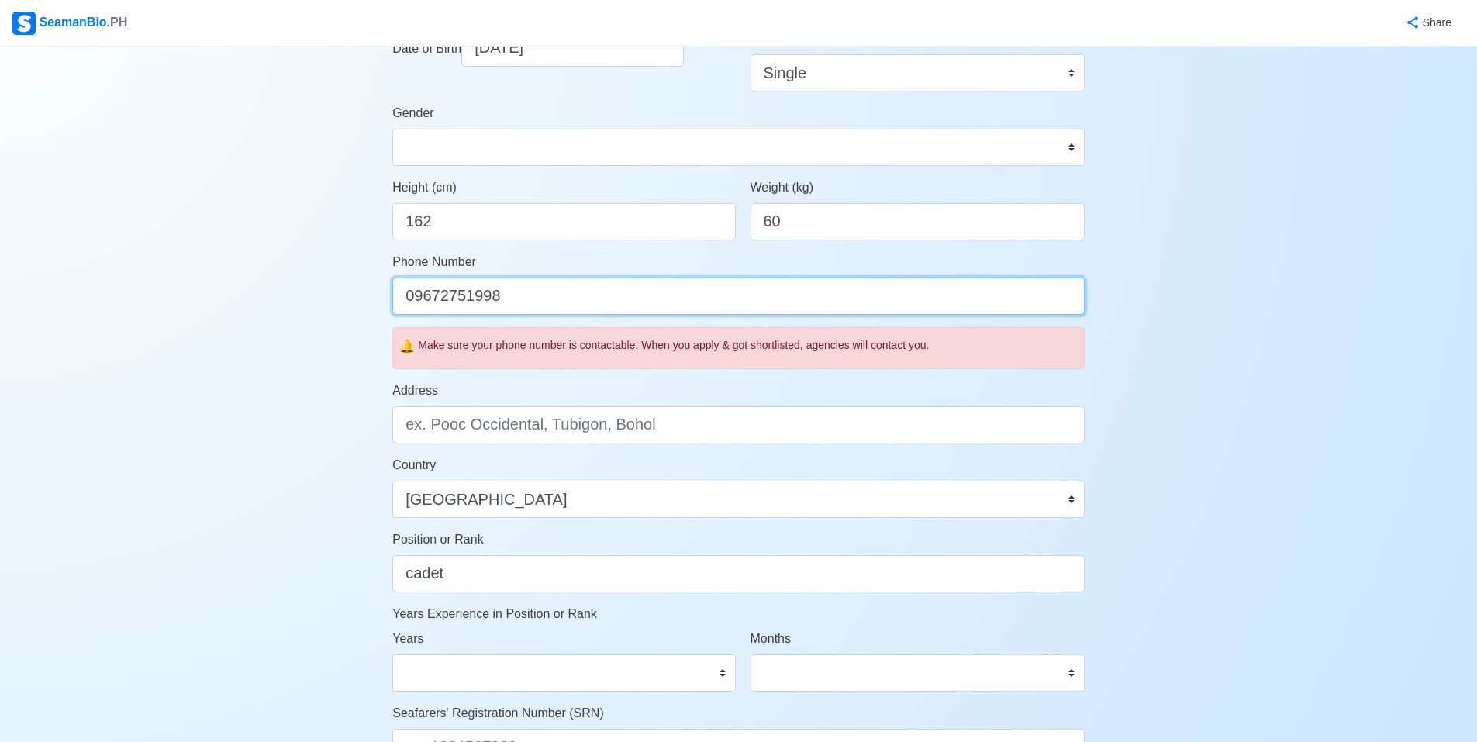
type input "09672751998"
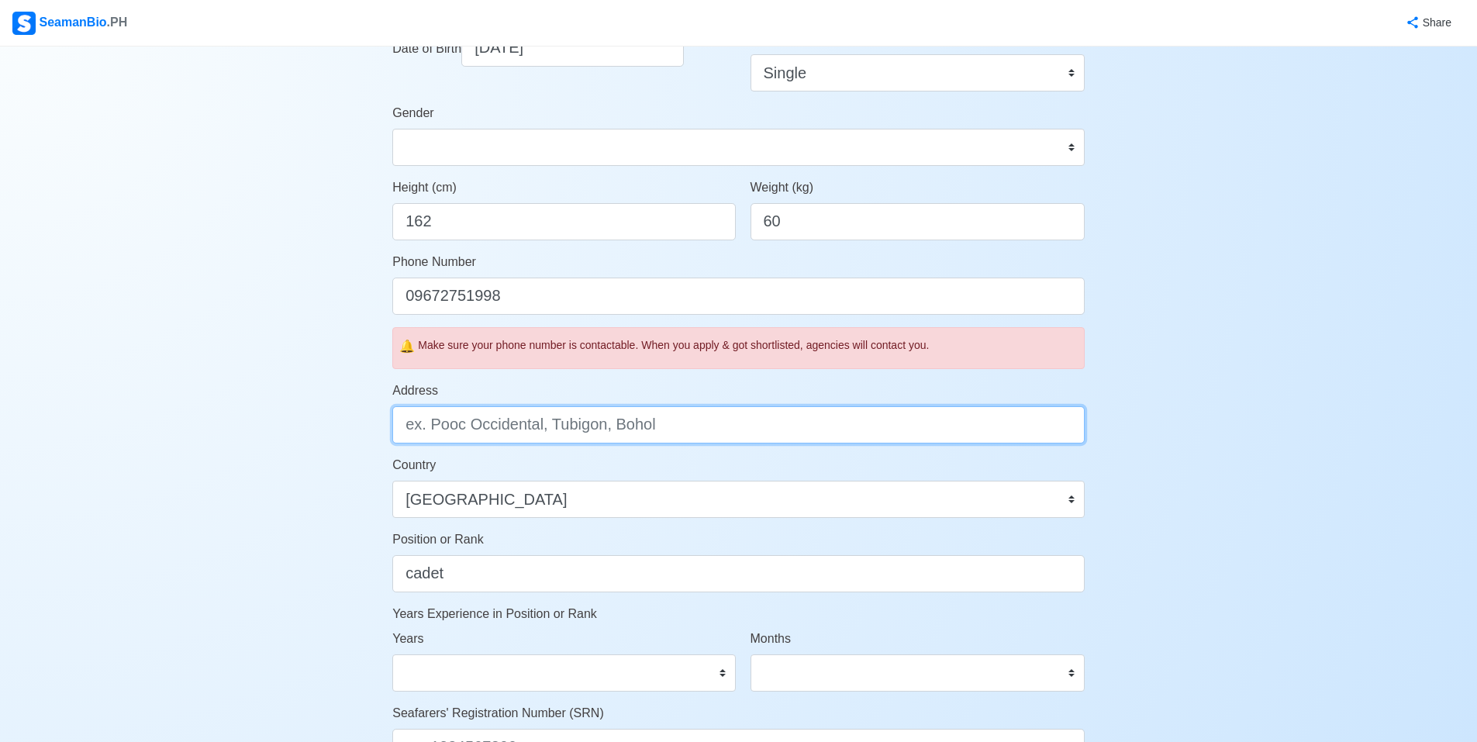
click at [530, 433] on input "Address" at bounding box center [738, 424] width 692 height 37
type input "B"
drag, startPoint x: 638, startPoint y: 423, endPoint x: 643, endPoint y: 431, distance: 9.0
click at [638, 424] on input "Brgy. 6 Banahaw Subd. II Lucban quezon" at bounding box center [738, 424] width 692 height 37
type input "Brgy. 6 Banahaw Subd. II Lucban Quezon"
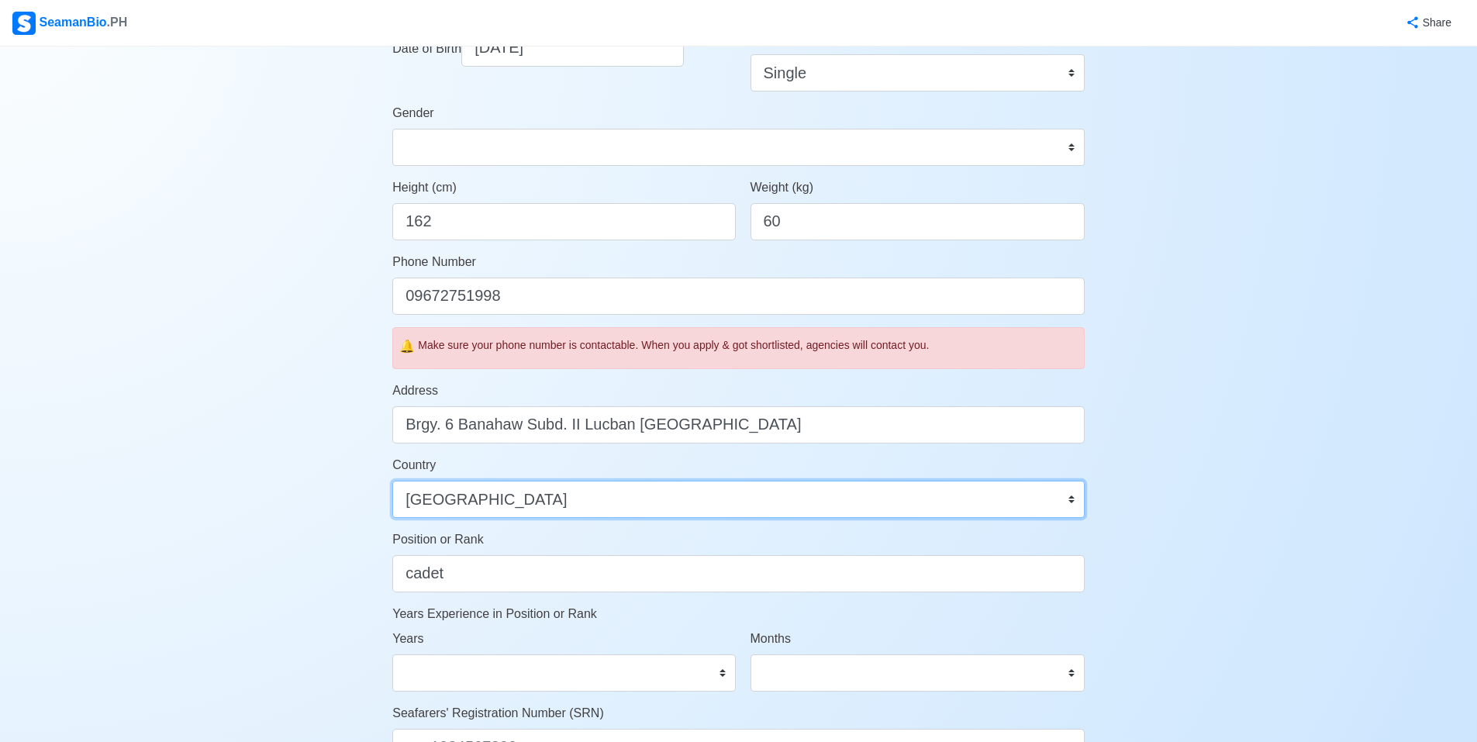
click at [624, 485] on select "Afghanistan Åland Islands Albania Algeria American Samoa Andorra Angola Anguill…" at bounding box center [738, 499] width 692 height 37
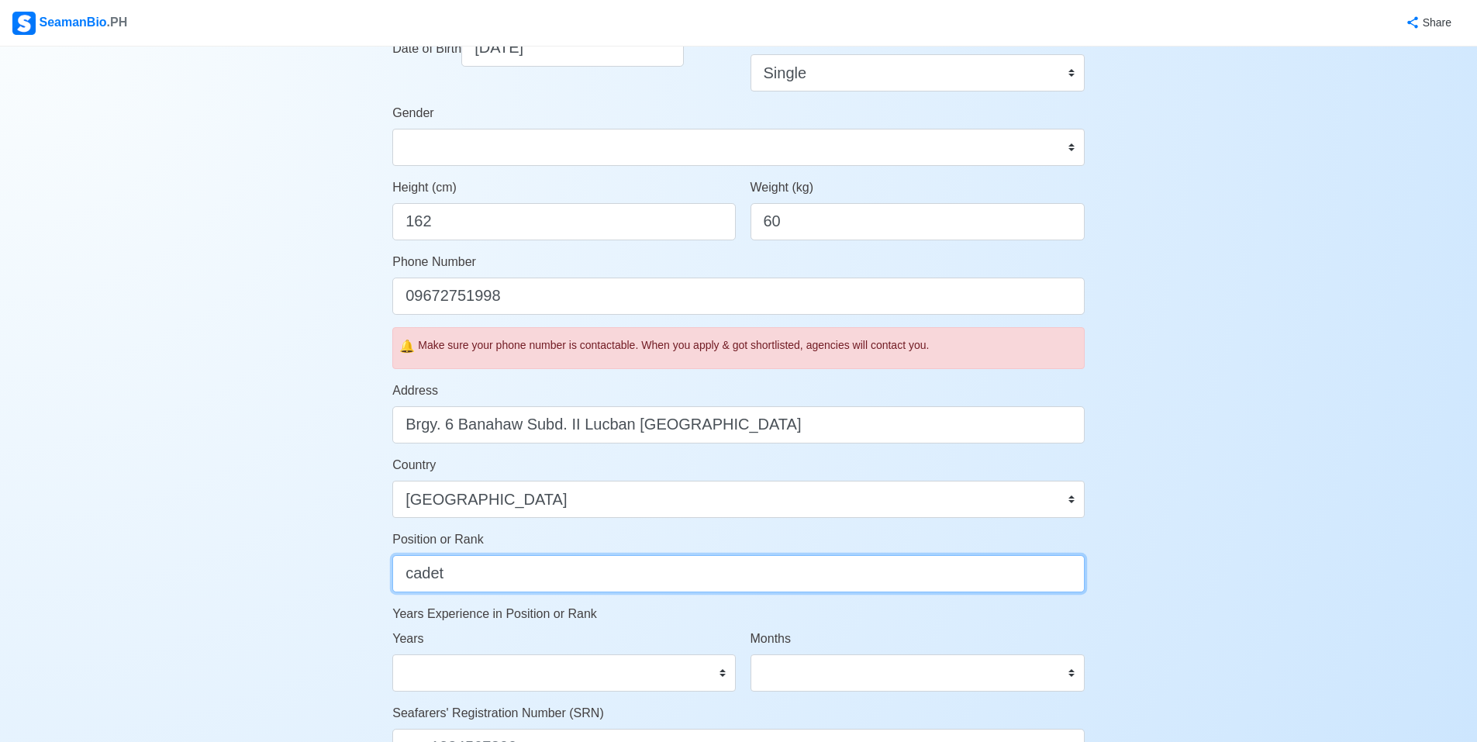
click at [606, 571] on input "cadet" at bounding box center [738, 573] width 692 height 37
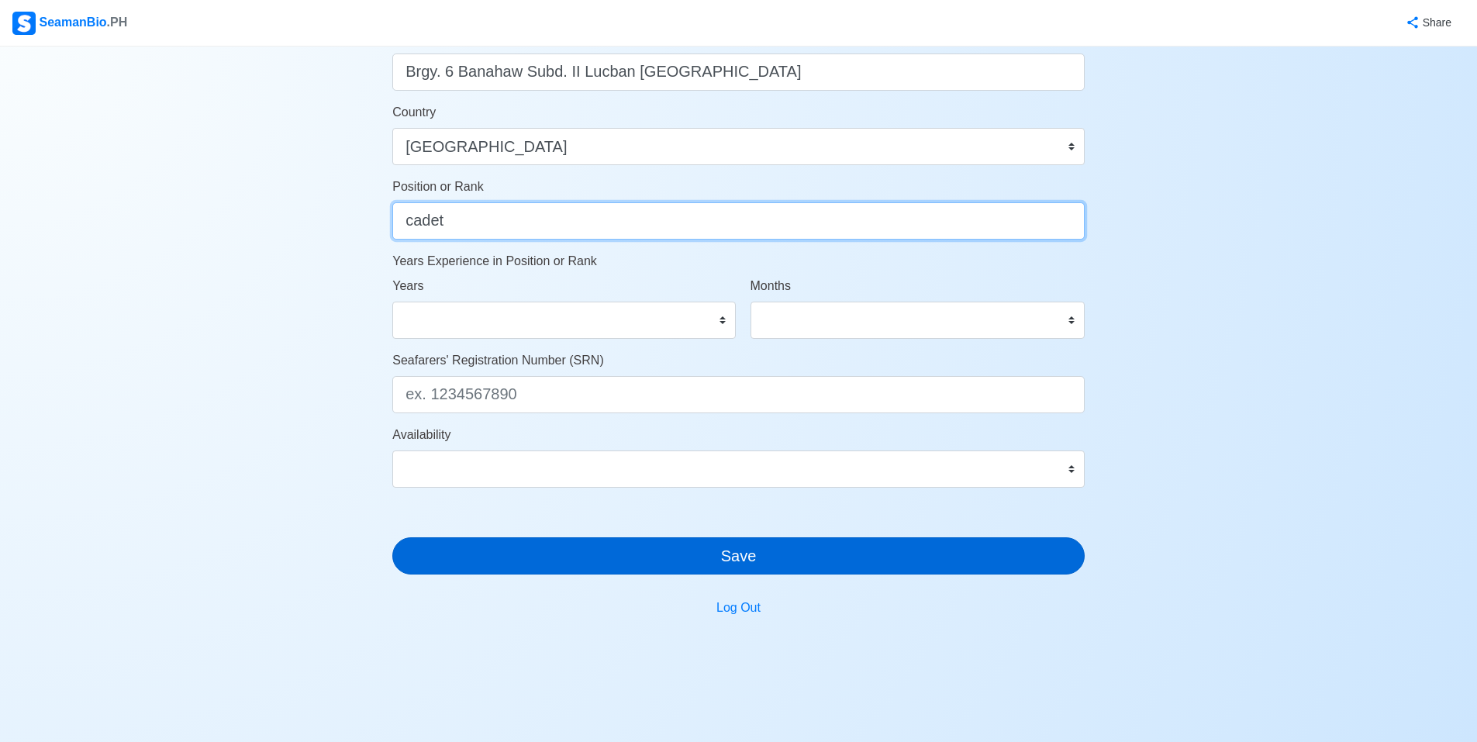
scroll to position [686, 0]
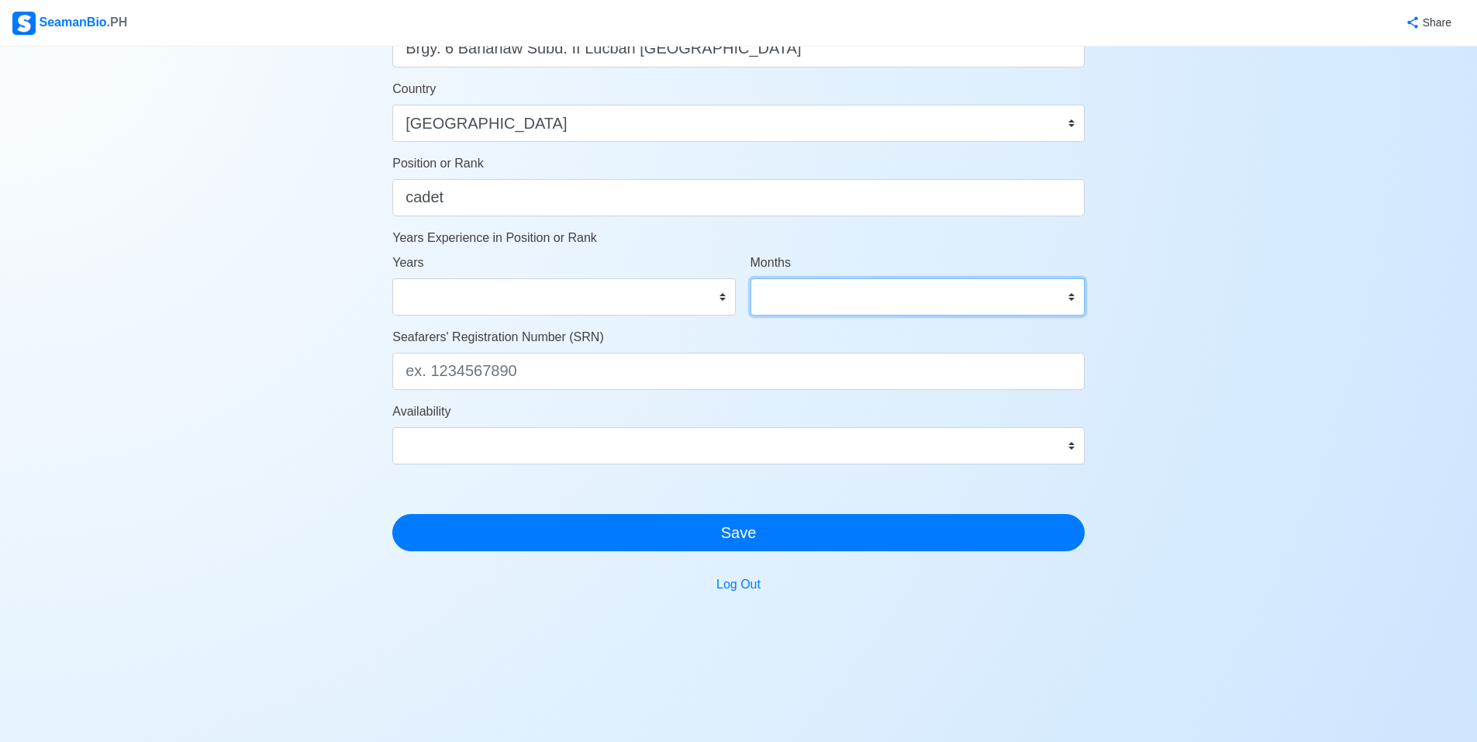
click at [774, 310] on select "0 1 2 3 4 5 6 7 8 9 10 11" at bounding box center [918, 296] width 334 height 37
select select "0"
click at [751, 278] on select "0 1 2 3 4 5 6 7 8 9 10 11" at bounding box center [918, 296] width 334 height 37
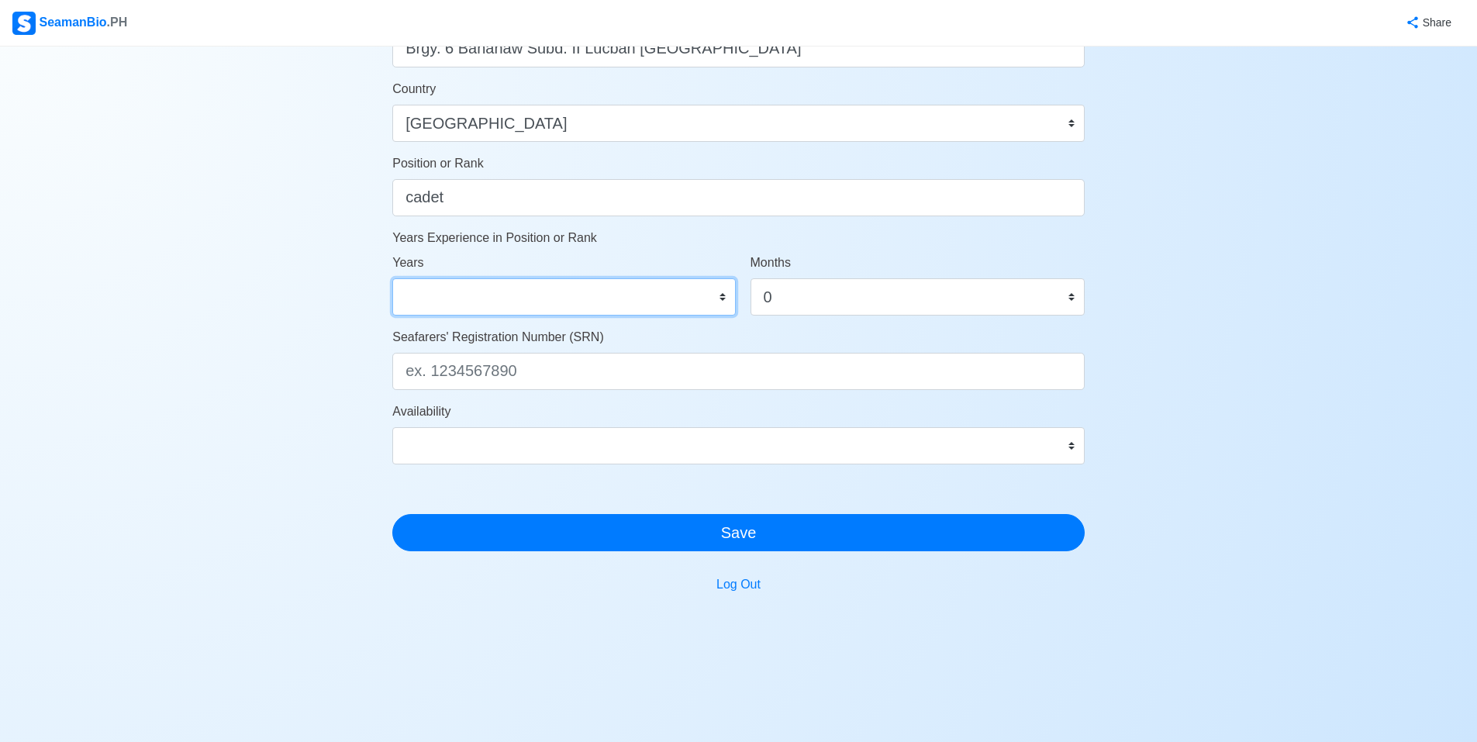
click at [661, 295] on select "0 1 2 3 4 5 6 7 8 9 10 11 12 13 14 15 16 17 18 19 20 21 22 23 24 25 26 27 28 29…" at bounding box center [563, 296] width 343 height 37
select select "0"
click at [392, 278] on select "0 1 2 3 4 5 6 7 8 9 10 11 12 13 14 15 16 17 18 19 20 21 22 23 24 25 26 27 28 29…" at bounding box center [563, 296] width 343 height 37
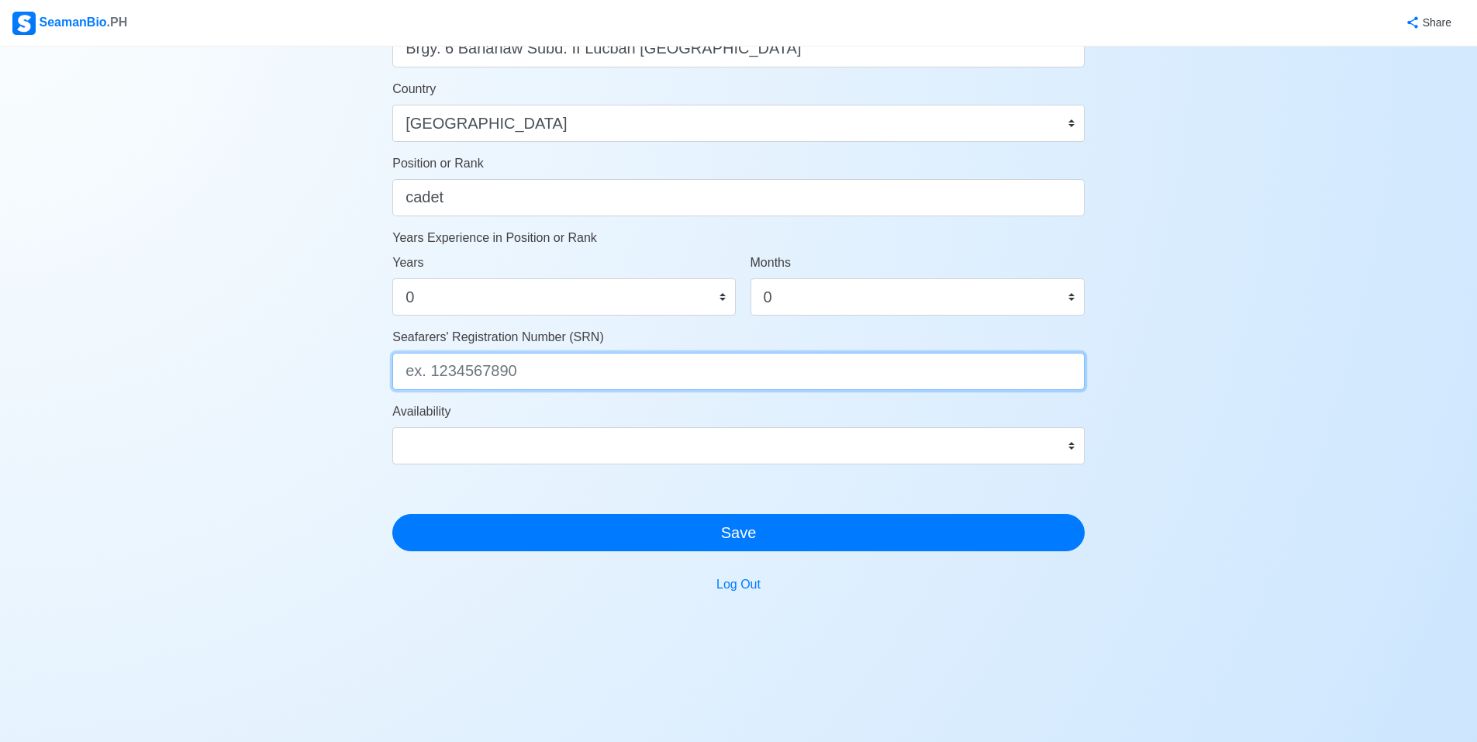
click at [606, 371] on input "Seafarers' Registration Number (SRN)" at bounding box center [738, 371] width 692 height 37
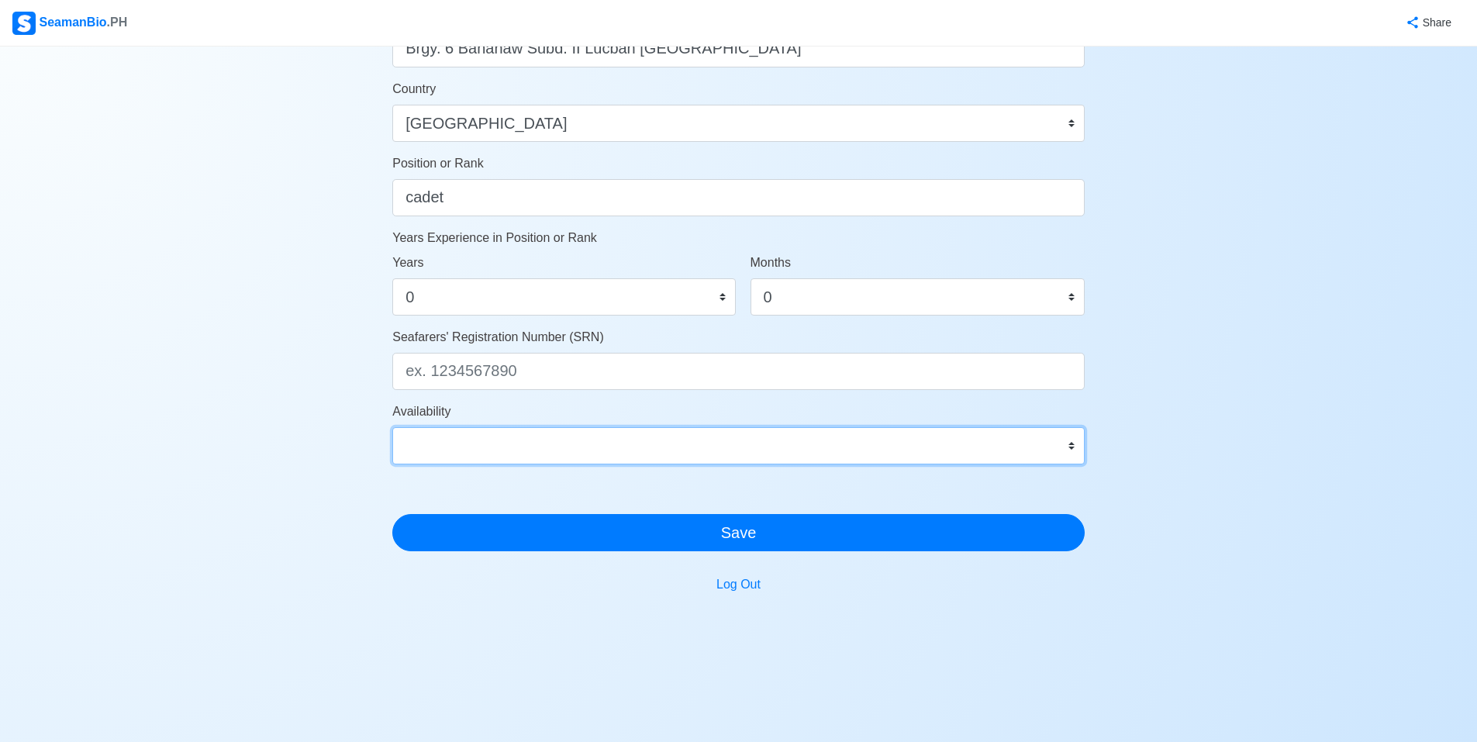
click at [612, 431] on select "Immediate Nov 2025 Dec 2025 Jan 2026 Feb 2026 Mar 2026 Apr 2026 May 2026 Jun 20…" at bounding box center [738, 445] width 692 height 37
select select "1761926400000"
click at [392, 427] on select "Immediate Nov 2025 Dec 2025 Jan 2026 Feb 2026 Mar 2026 Apr 2026 May 2026 Jun 20…" at bounding box center [738, 445] width 692 height 37
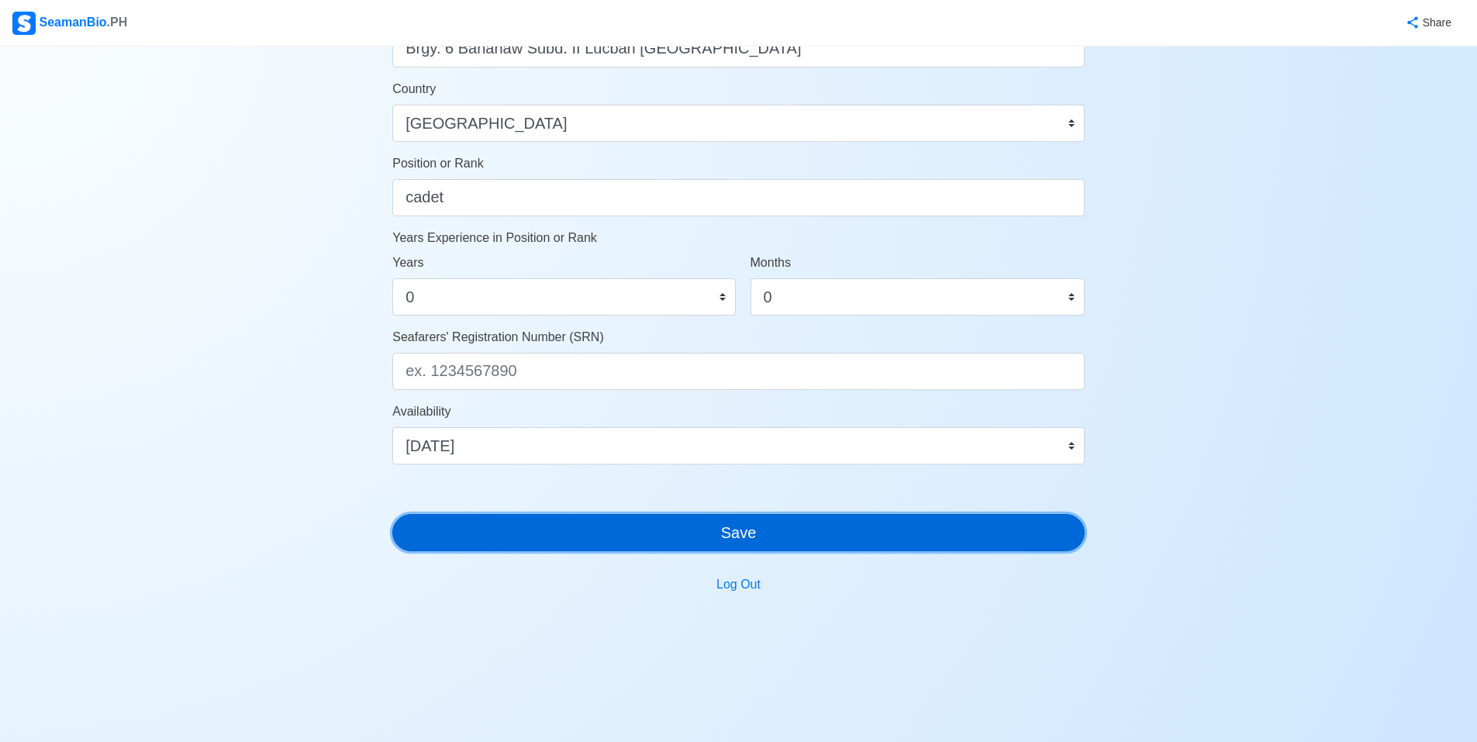
click at [645, 523] on button "Save" at bounding box center [738, 532] width 692 height 37
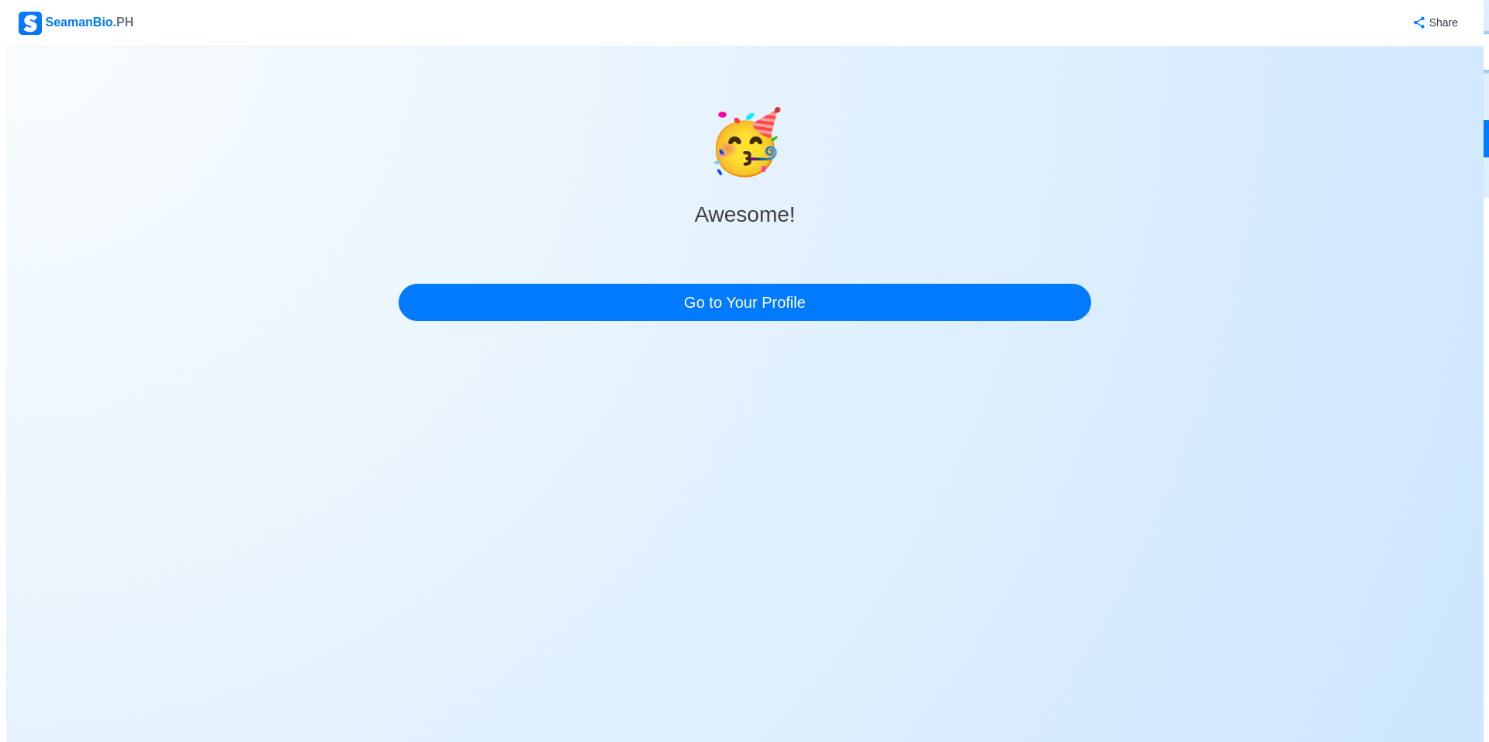
scroll to position [0, 0]
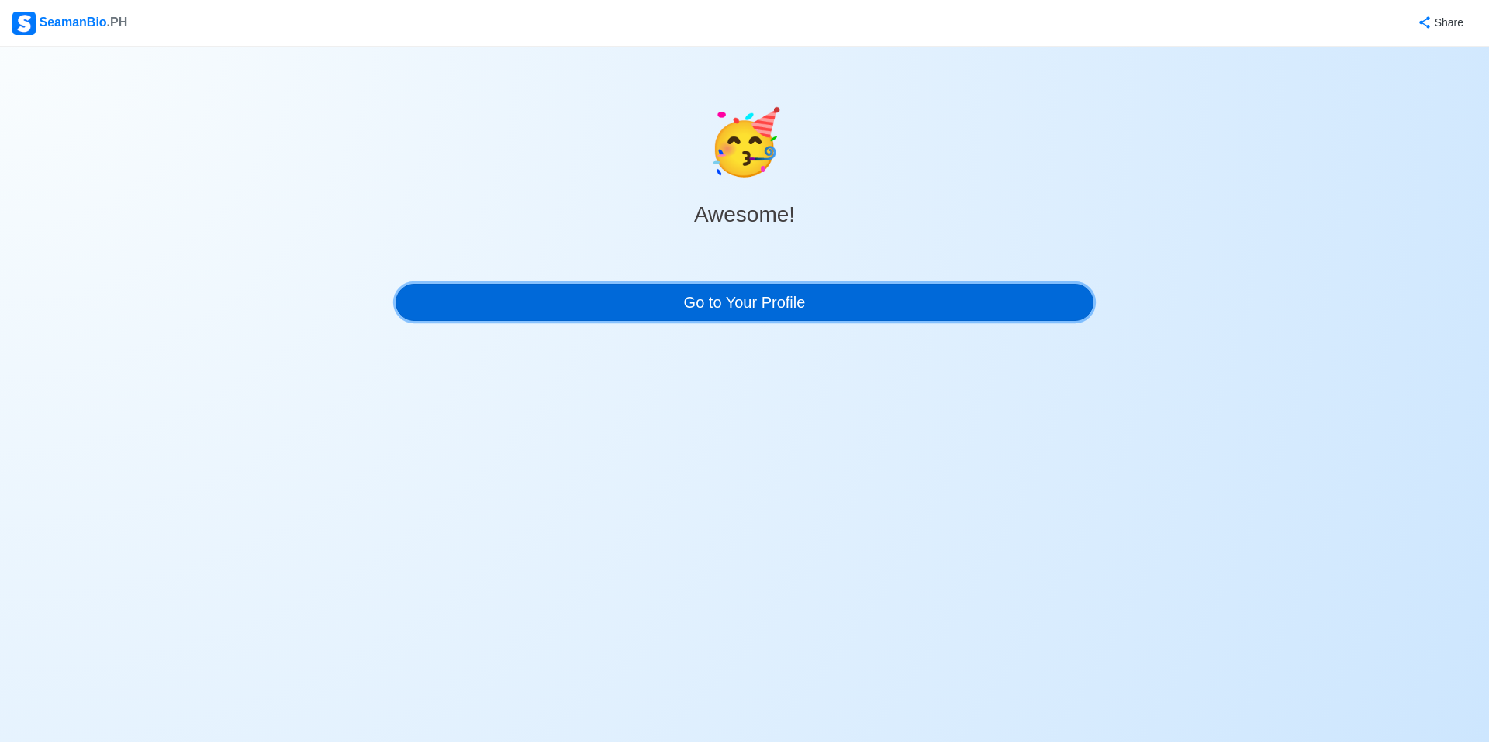
click at [644, 305] on link "Go to Your Profile" at bounding box center [744, 302] width 698 height 37
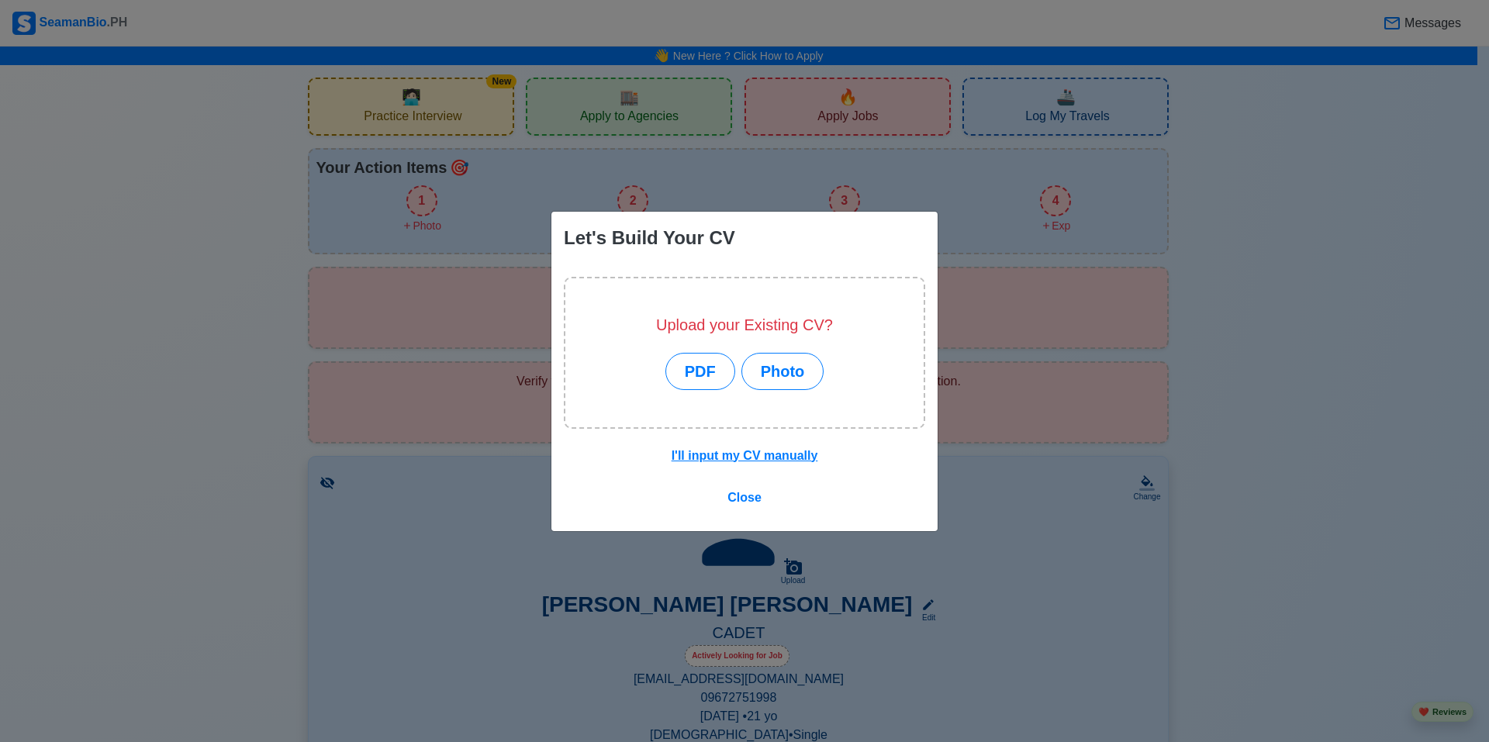
click at [524, 319] on div "Let's Build Your CV Upload your Existing CV? PDF Photo I'll input my CV manuall…" at bounding box center [744, 371] width 1489 height 742
click at [711, 366] on button "PDF" at bounding box center [700, 371] width 70 height 37
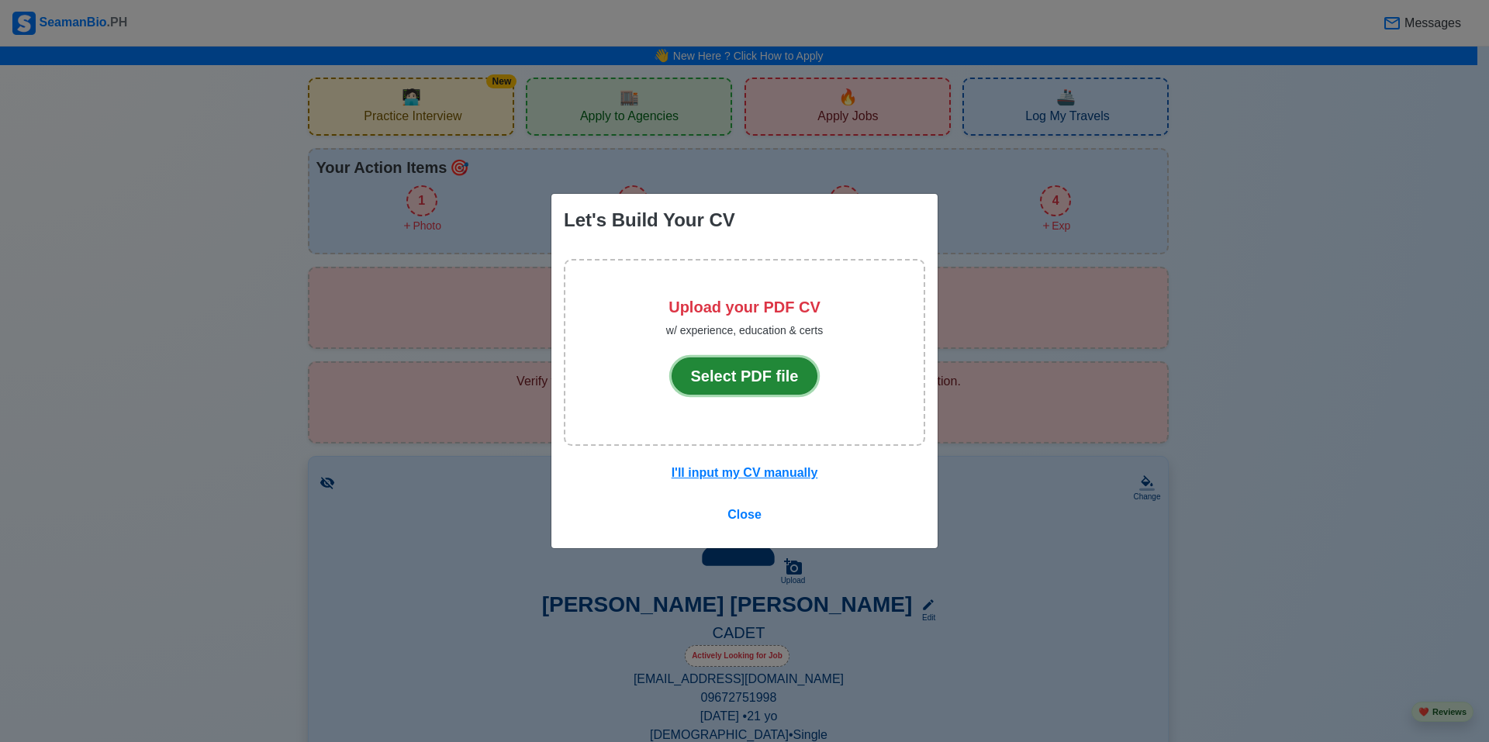
click at [744, 380] on button "Select PDF file" at bounding box center [744, 375] width 147 height 37
click at [1027, 278] on div "Let's Build Your CV Upload your PDF CV w/ experience, education & certs Select …" at bounding box center [744, 371] width 1489 height 742
click at [731, 475] on u "I'll input my CV manually" at bounding box center [744, 472] width 147 height 13
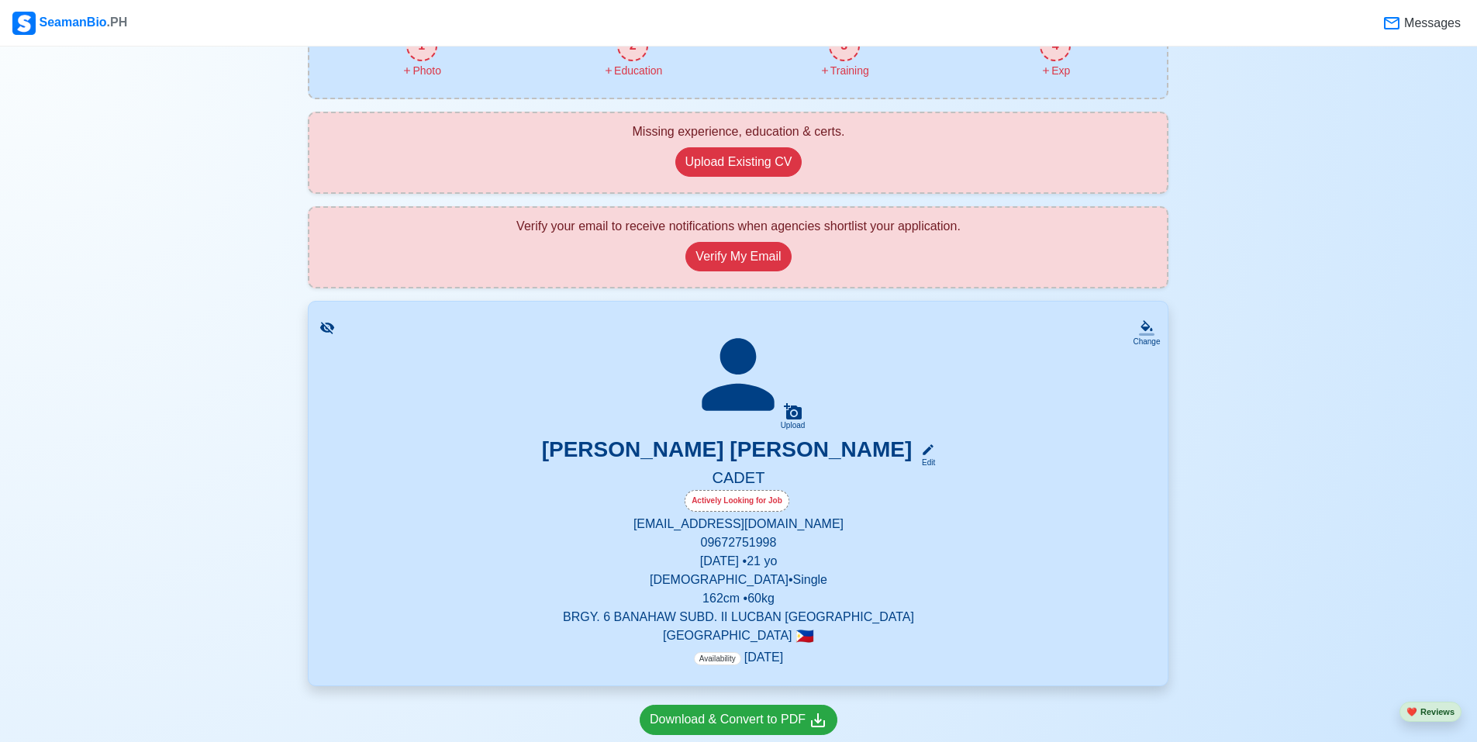
scroll to position [78, 0]
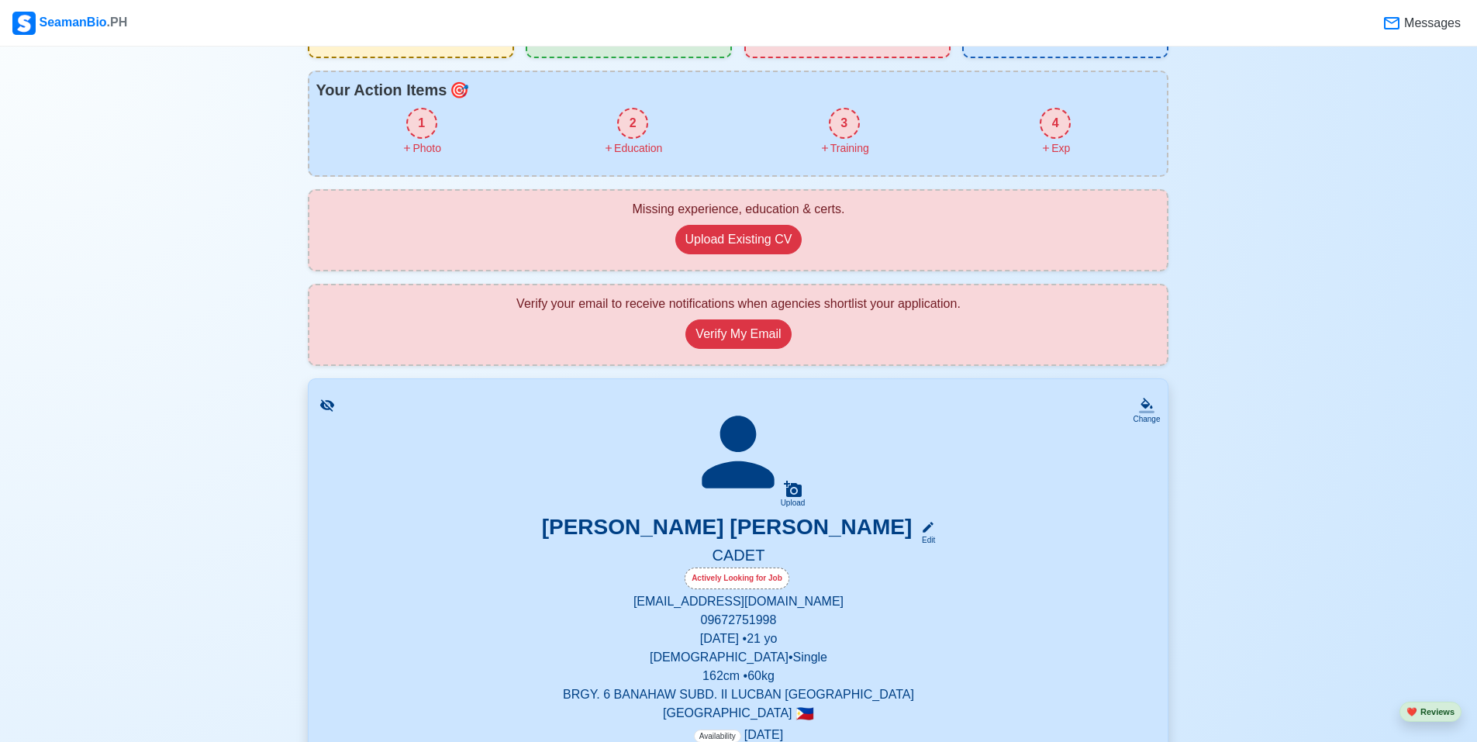
drag, startPoint x: 709, startPoint y: 320, endPoint x: 698, endPoint y: 276, distance: 45.7
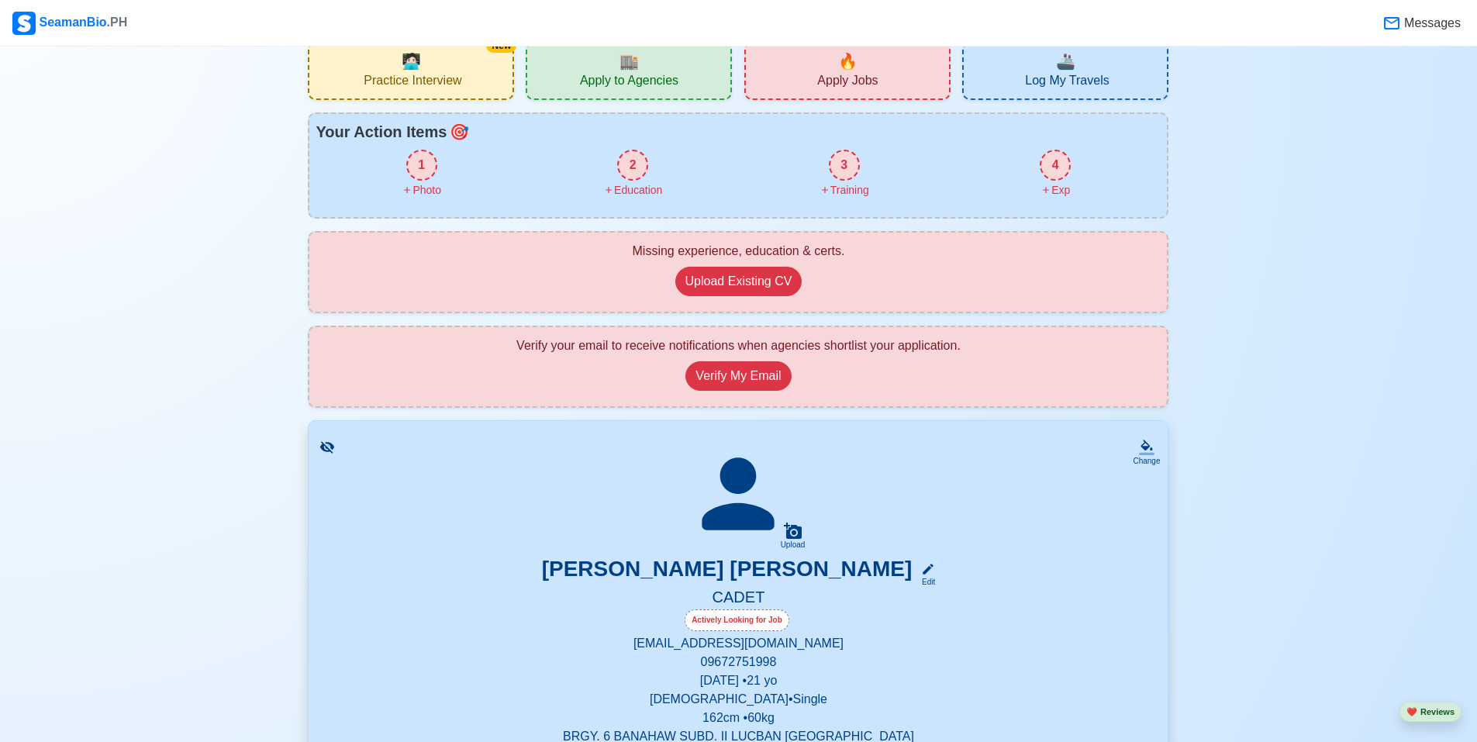
scroll to position [0, 0]
